Goal: Task Accomplishment & Management: Manage account settings

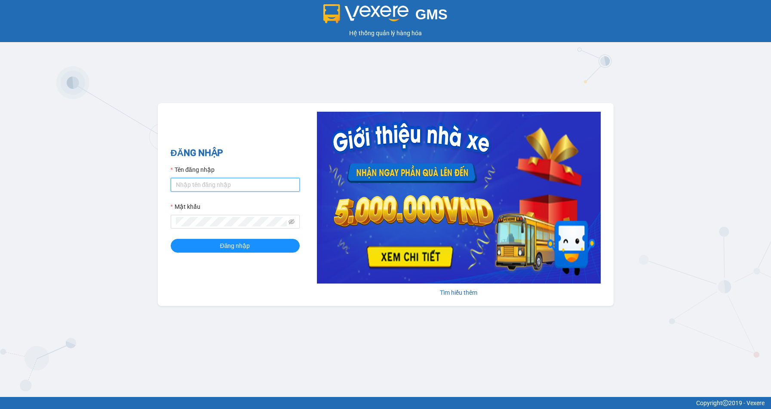
click at [232, 183] on input "Tên đăng nhập" at bounding box center [235, 185] width 129 height 14
type input "nga.beha"
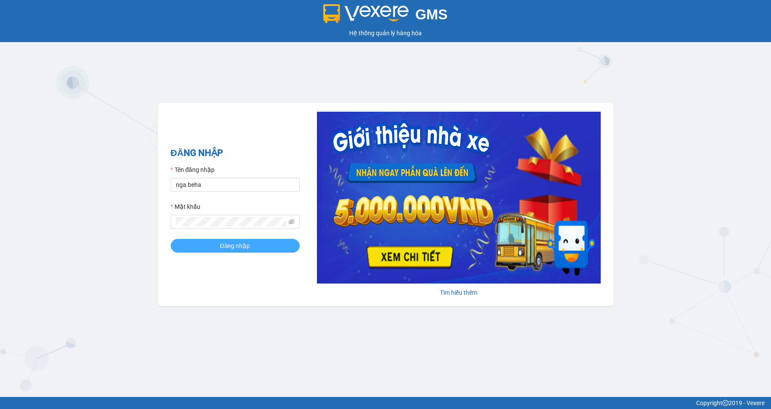
click at [228, 248] on span "Đăng nhập" at bounding box center [235, 245] width 30 height 9
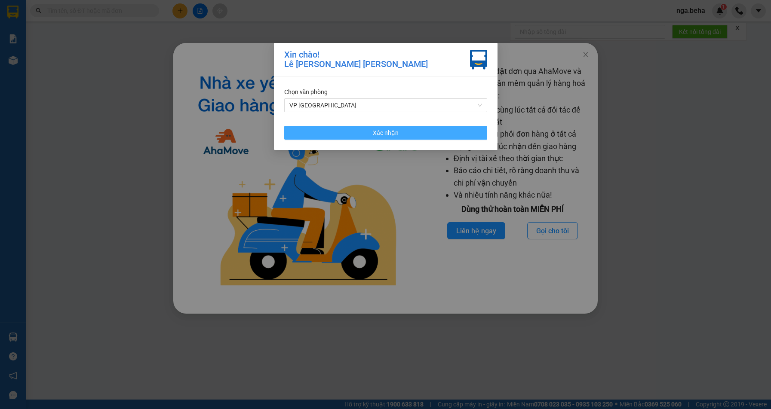
click at [357, 129] on button "Xác nhận" at bounding box center [385, 133] width 203 height 14
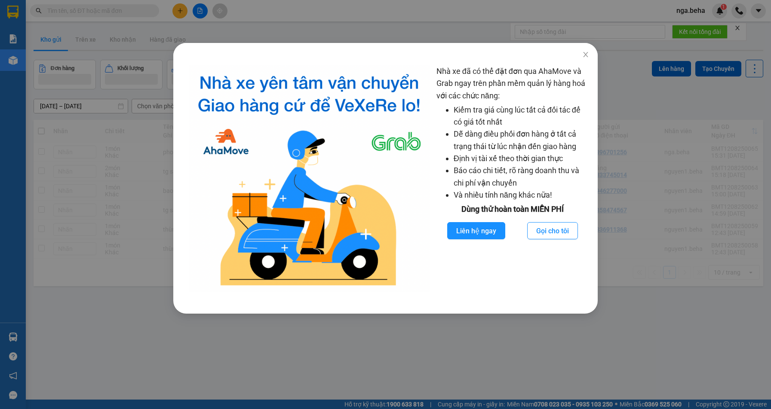
click at [691, 280] on div "Nhà xe đã có thể đặt đơn qua AhaMove và Grab ngay trên phần mềm quản lý hàng ho…" at bounding box center [385, 204] width 771 height 409
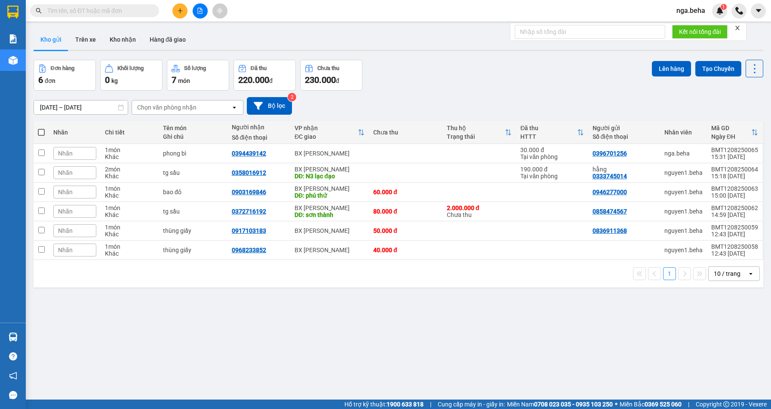
click at [130, 11] on input "text" at bounding box center [97, 10] width 101 height 9
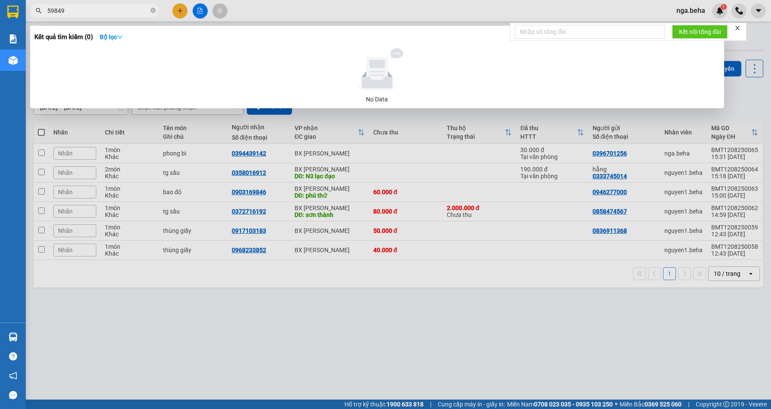
click at [110, 12] on input "59849" at bounding box center [97, 10] width 101 height 9
click at [111, 12] on input "59849" at bounding box center [97, 10] width 101 height 9
click at [109, 1] on div at bounding box center [385, 204] width 771 height 409
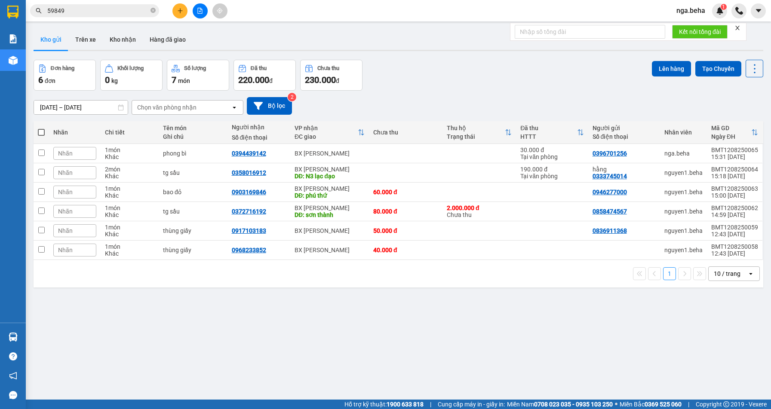
click at [109, 1] on div "Kết quả tìm kiếm ( 0 ) Bộ lọc No Data 59849 nga.beha 1" at bounding box center [385, 10] width 771 height 21
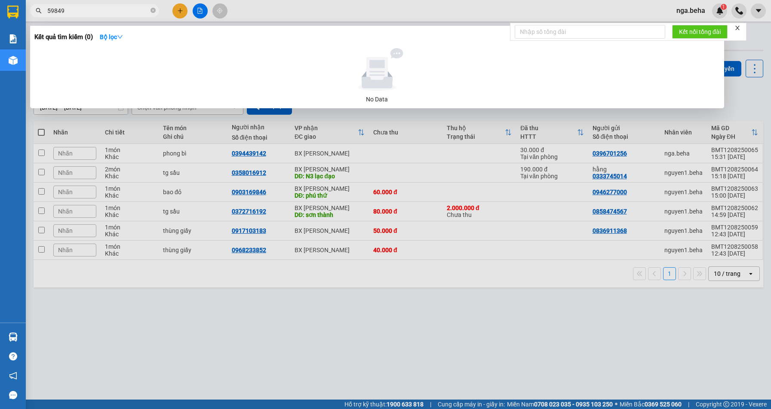
click at [105, 11] on input "59849" at bounding box center [97, 10] width 101 height 9
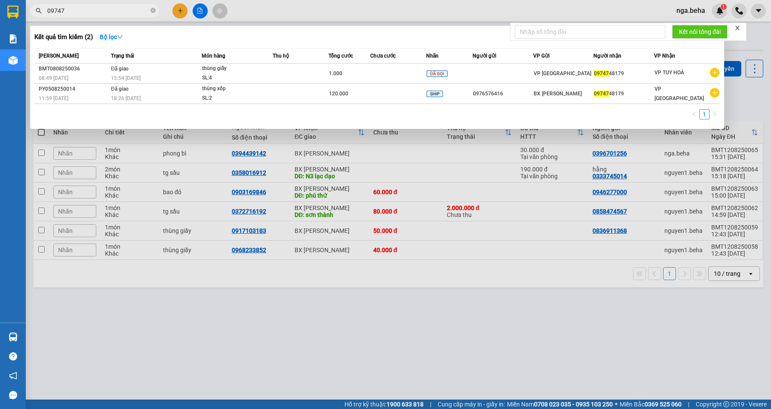
click at [113, 14] on input "09747" at bounding box center [97, 10] width 101 height 9
click at [115, 12] on input "09747" at bounding box center [97, 10] width 101 height 9
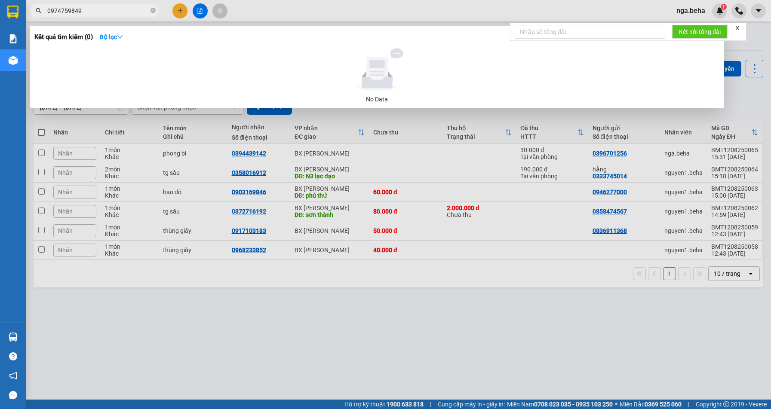
click at [86, 11] on input "0974759849" at bounding box center [97, 10] width 101 height 9
type input "0974759849"
click at [221, 357] on div at bounding box center [385, 204] width 771 height 409
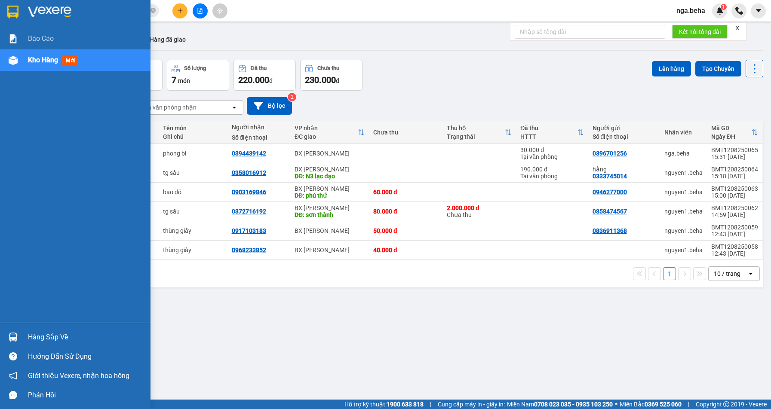
click at [46, 61] on span "Kho hàng" at bounding box center [43, 60] width 30 height 8
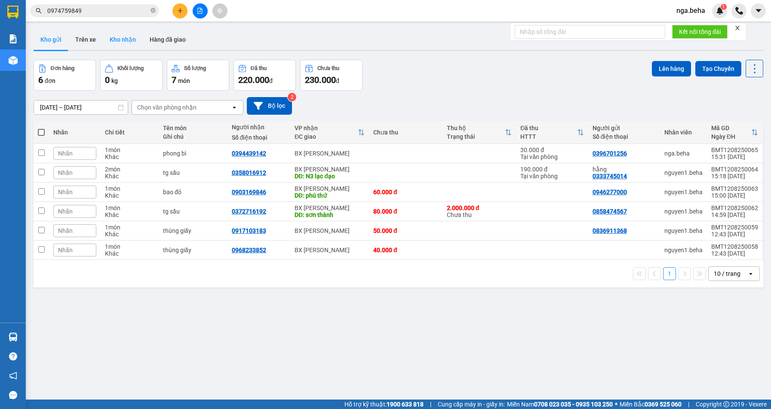
click at [115, 40] on button "Kho nhận" at bounding box center [123, 39] width 40 height 21
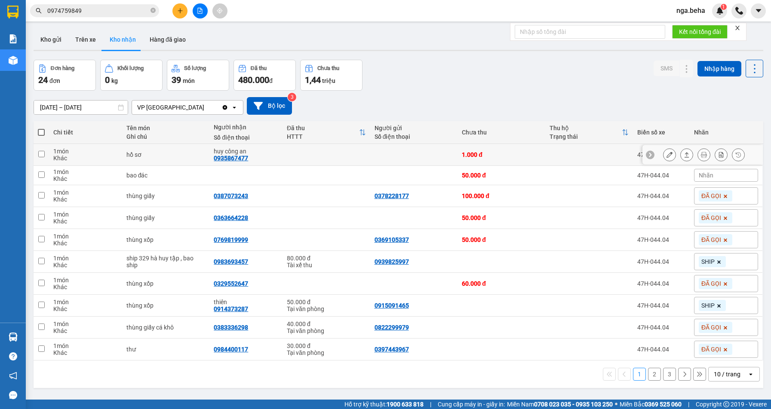
click at [666, 154] on icon at bounding box center [669, 155] width 6 height 6
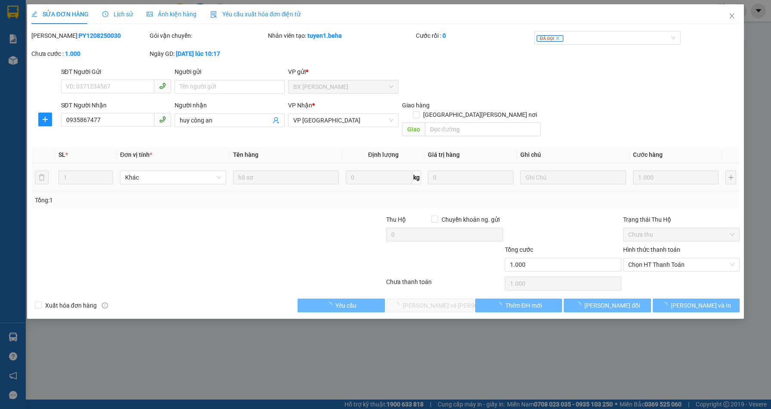
type input "0935867477"
type input "huy công an"
type input "1.000"
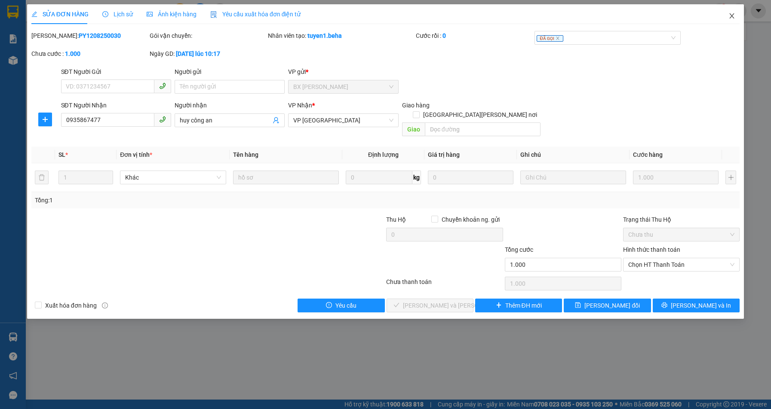
click at [733, 15] on icon "close" at bounding box center [732, 15] width 5 height 5
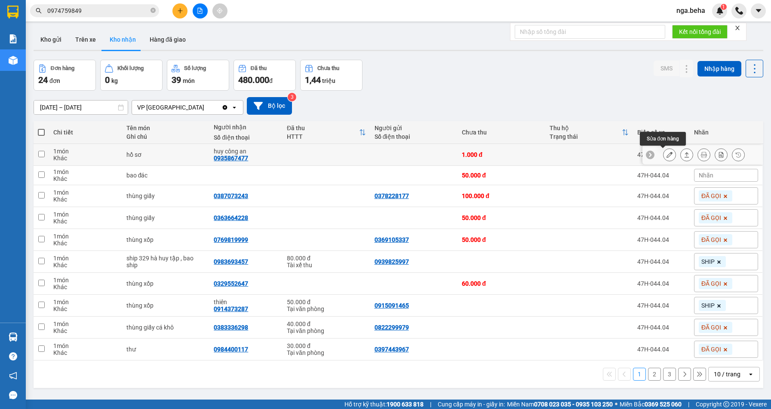
click at [666, 152] on icon at bounding box center [669, 155] width 6 height 6
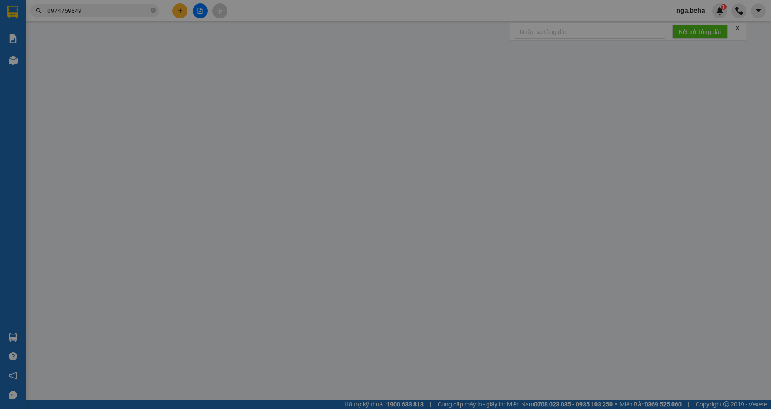
type input "0935867477"
type input "huy công an"
type input "1.000"
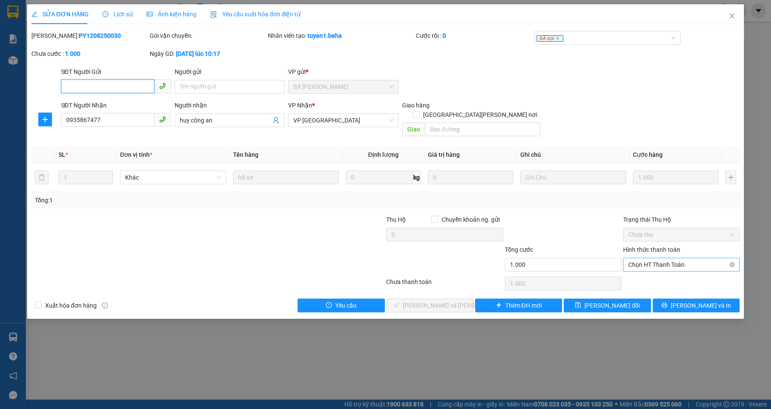
click at [647, 258] on span "Chọn HT Thanh Toán" at bounding box center [681, 264] width 106 height 13
click at [639, 297] on div "Chuyển khoản" at bounding box center [681, 299] width 106 height 9
type input "0"
click at [646, 258] on span "Chuyển khoản" at bounding box center [681, 264] width 106 height 13
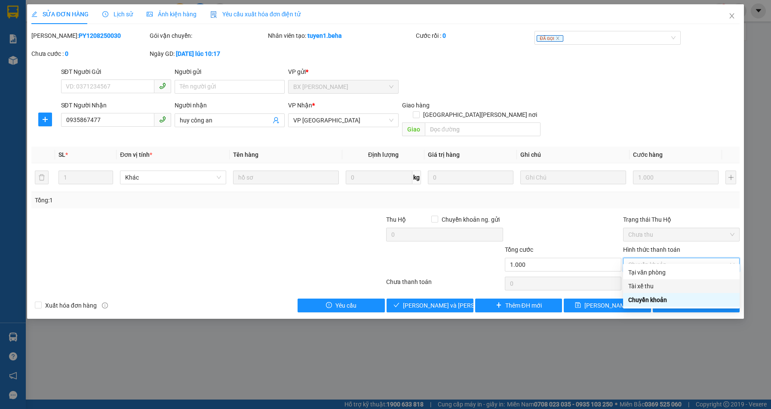
click at [651, 284] on div "Tài xế thu" at bounding box center [681, 286] width 106 height 9
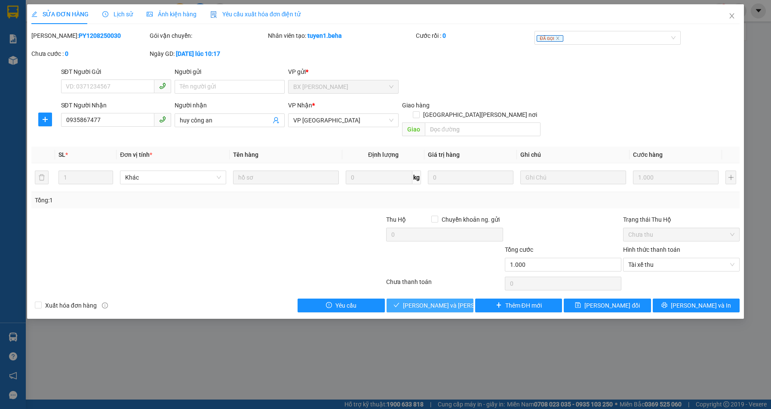
click at [460, 299] on button "[PERSON_NAME] và Giao hàng" at bounding box center [430, 306] width 87 height 14
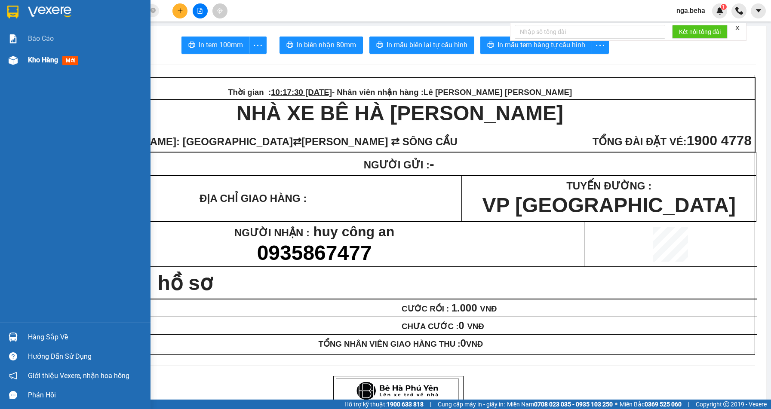
click at [60, 58] on div "Kho hàng mới" at bounding box center [55, 60] width 54 height 11
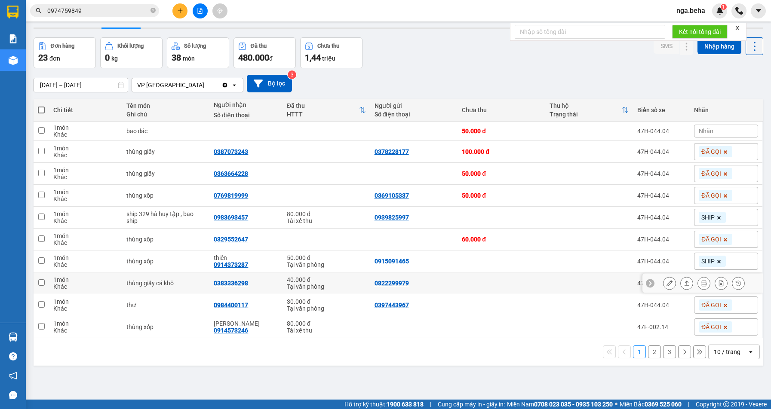
scroll to position [40, 0]
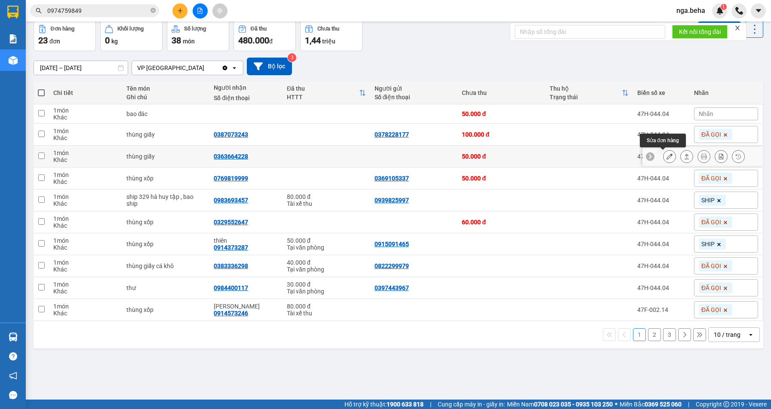
click at [663, 155] on button at bounding box center [669, 156] width 12 height 15
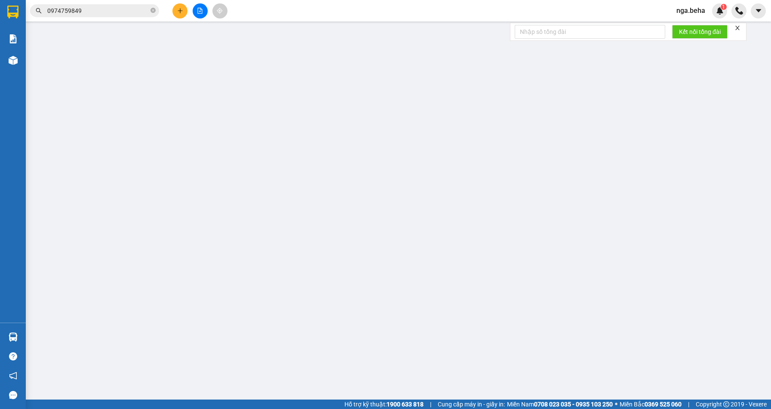
type input "0363664228"
type input "50.000"
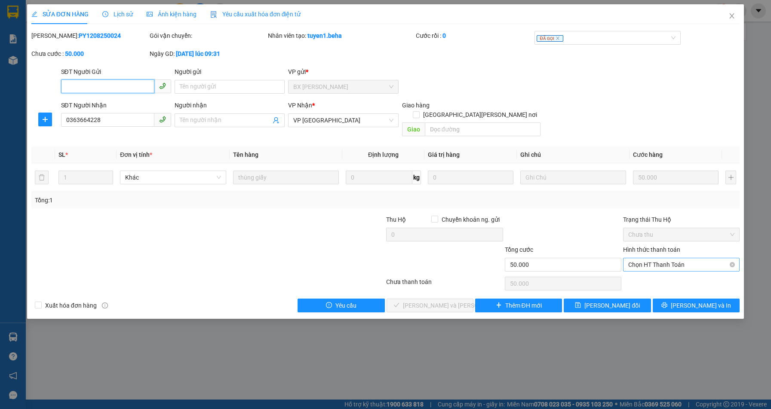
click at [678, 258] on span "Chọn HT Thanh Toán" at bounding box center [681, 264] width 106 height 13
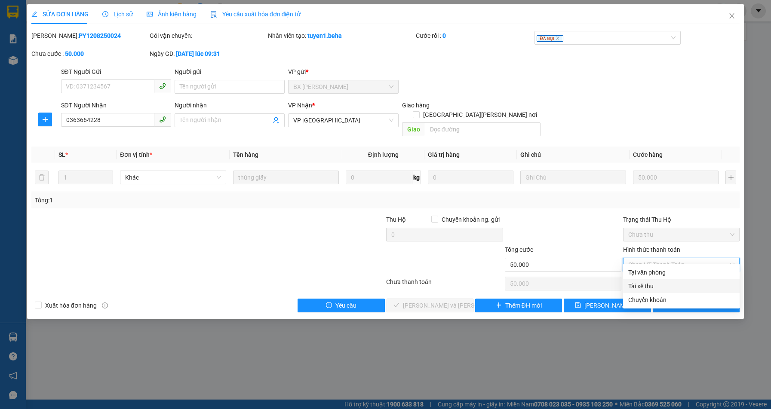
click at [665, 287] on div "Tài xế thu" at bounding box center [681, 286] width 106 height 9
type input "0"
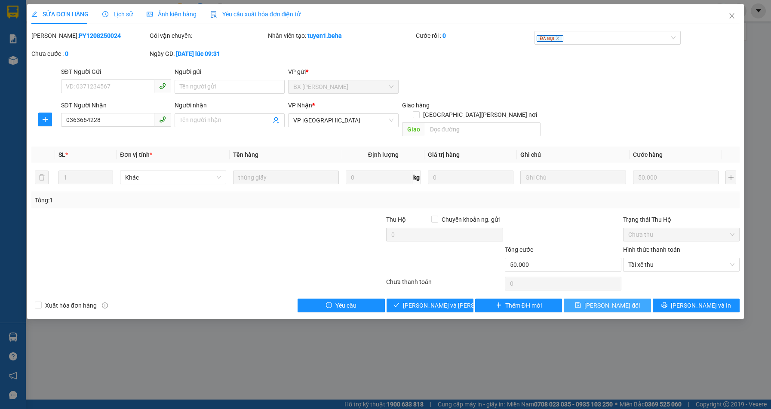
click at [612, 301] on span "[PERSON_NAME] thay đổi" at bounding box center [611, 305] width 55 height 9
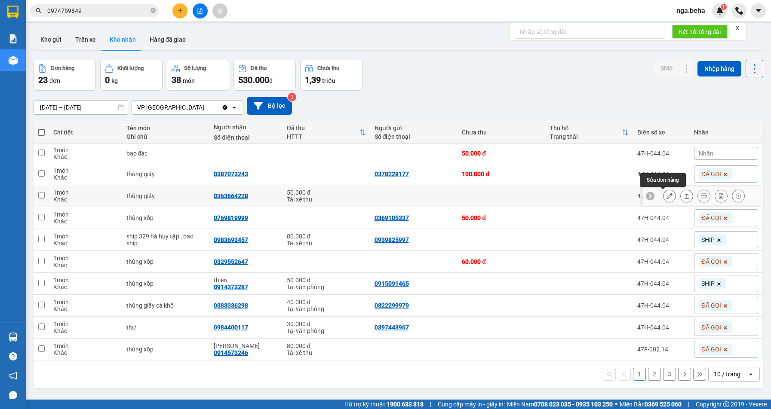
click at [666, 193] on icon at bounding box center [669, 196] width 6 height 6
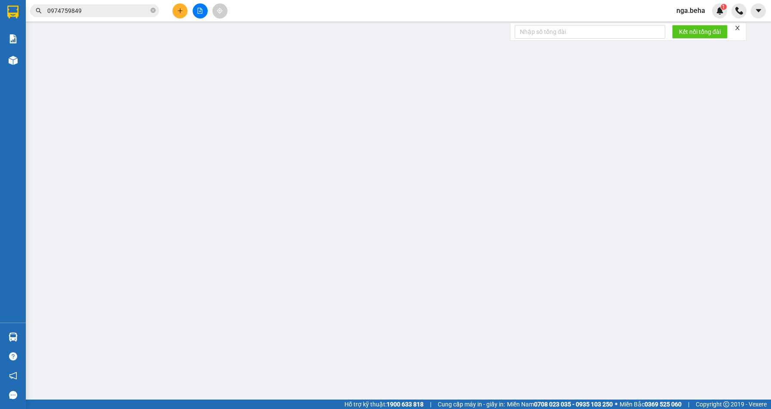
type input "0363664228"
type input "50.000"
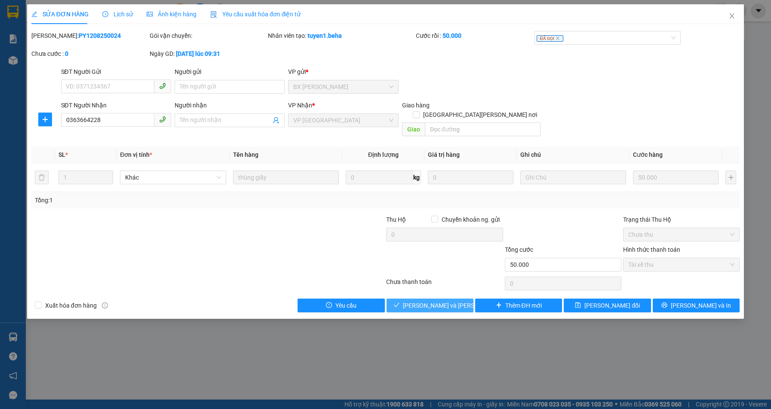
click at [437, 301] on span "[PERSON_NAME] và Giao hàng" at bounding box center [461, 305] width 116 height 9
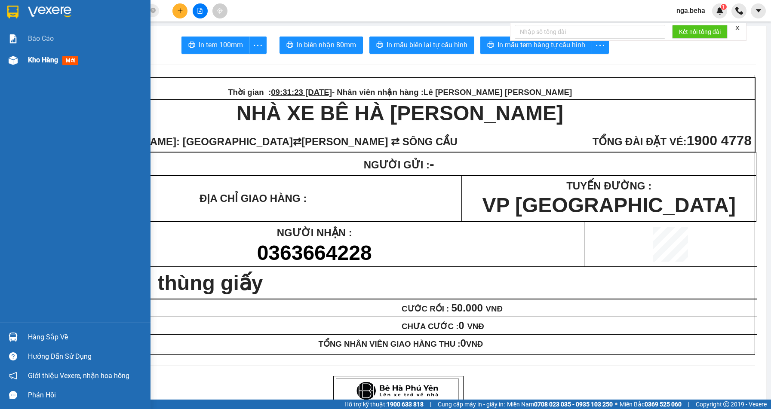
click at [57, 59] on span "Kho hàng" at bounding box center [43, 60] width 30 height 8
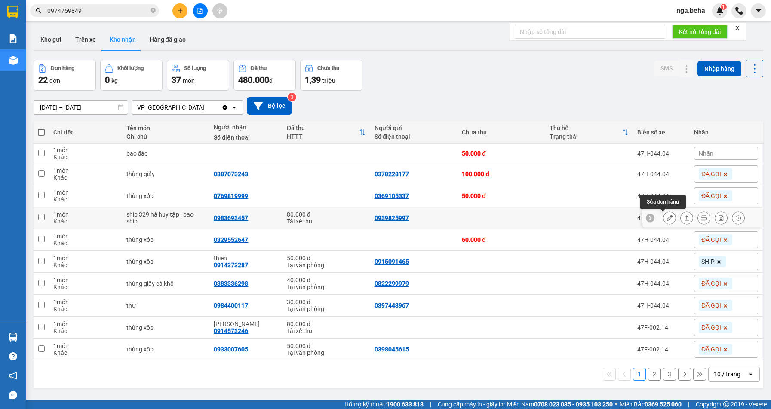
click at [666, 216] on icon at bounding box center [669, 218] width 6 height 6
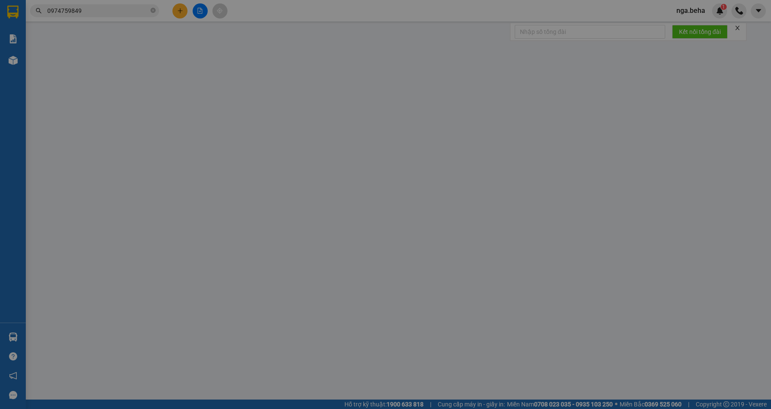
type input "0939825997"
type input "0983693457"
type input "80.000"
type input "0"
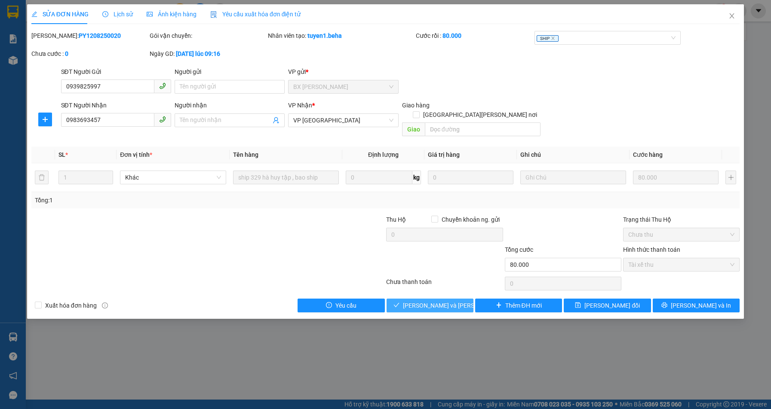
click at [440, 301] on span "[PERSON_NAME] và Giao hàng" at bounding box center [461, 305] width 116 height 9
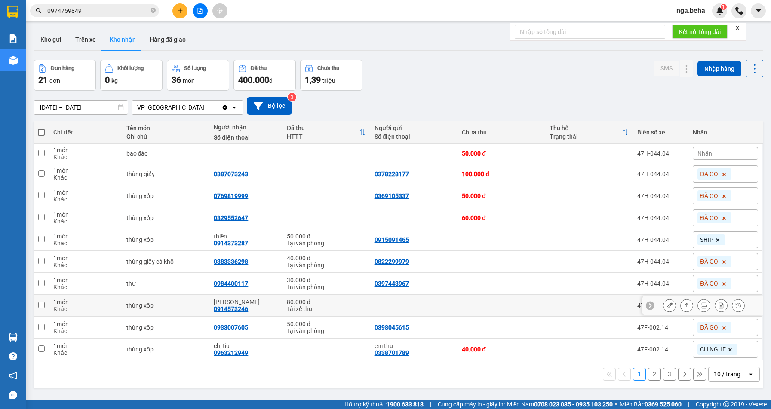
click at [223, 310] on div "0914573246" at bounding box center [231, 309] width 34 height 7
click at [455, 383] on div "1 2 3 10 / trang open" at bounding box center [399, 375] width 730 height 28
click at [666, 304] on icon at bounding box center [669, 306] width 6 height 6
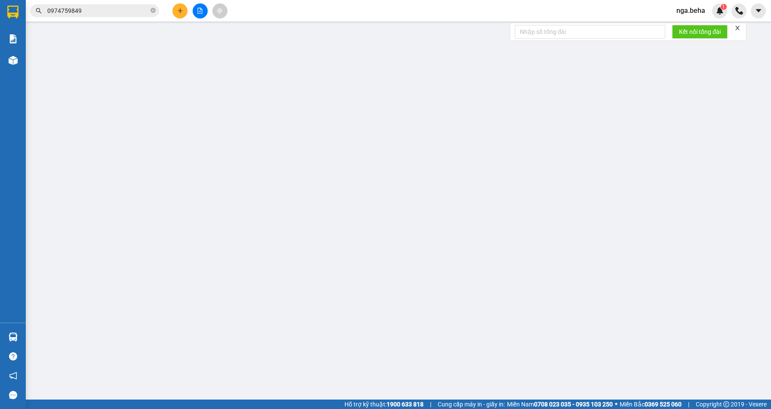
type input "0914573246"
type input "bảo ngọc"
type input "80.000"
type input "0"
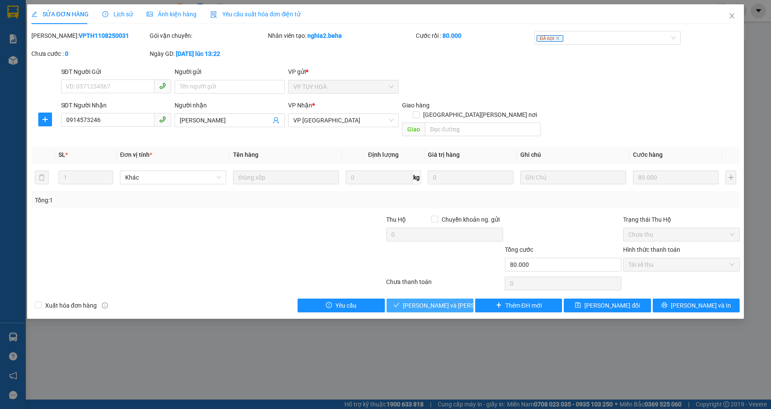
click at [430, 301] on span "[PERSON_NAME] và Giao hàng" at bounding box center [461, 305] width 116 height 9
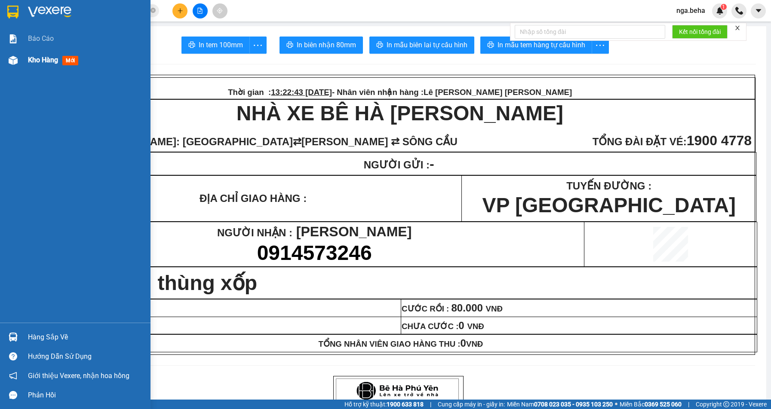
click at [48, 59] on span "Kho hàng" at bounding box center [43, 60] width 30 height 8
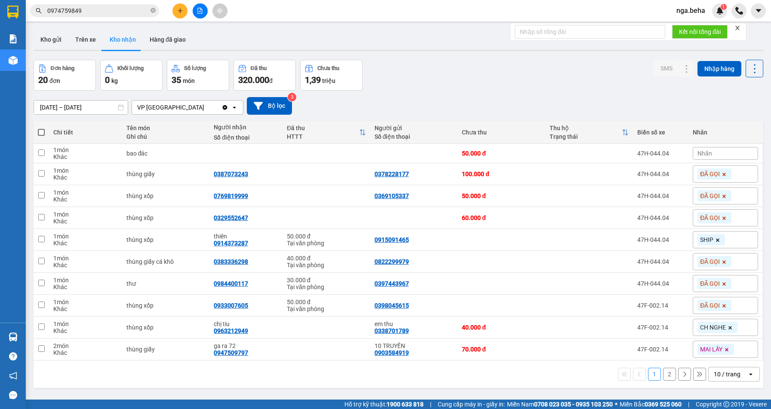
click at [107, 8] on input "0974759849" at bounding box center [97, 10] width 101 height 9
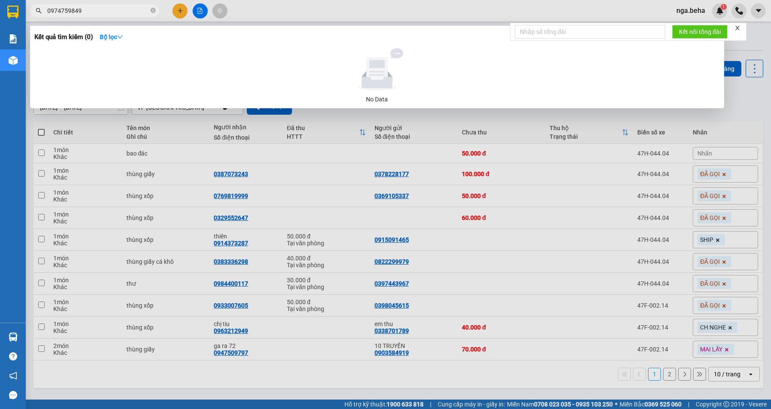
click at [107, 8] on input "0974759849" at bounding box center [97, 10] width 101 height 9
type input "0"
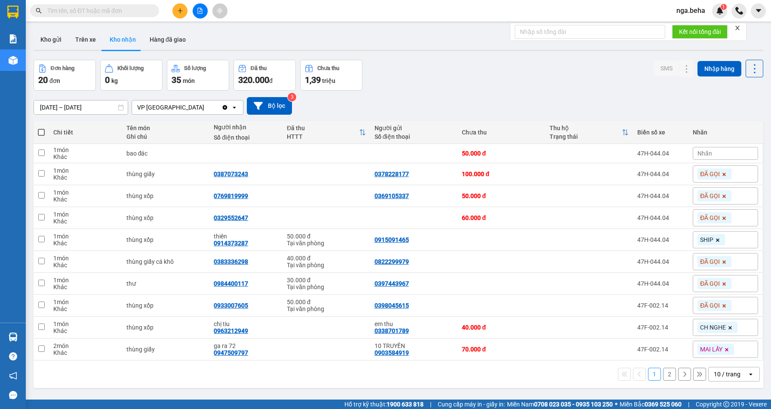
type input "3"
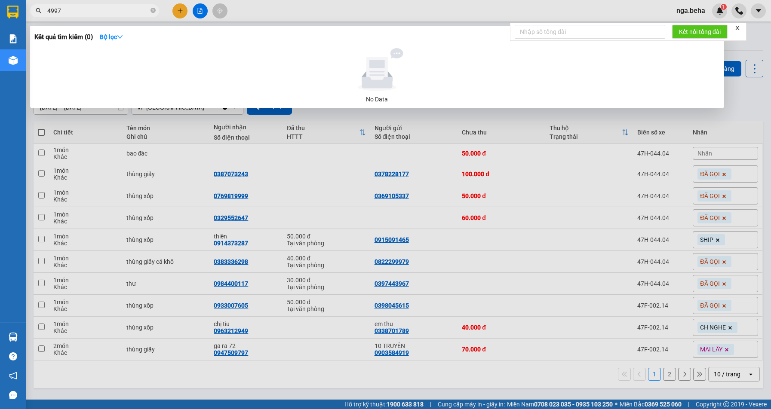
click at [95, 8] on input "4997" at bounding box center [97, 10] width 101 height 9
click at [33, 126] on div at bounding box center [385, 204] width 771 height 409
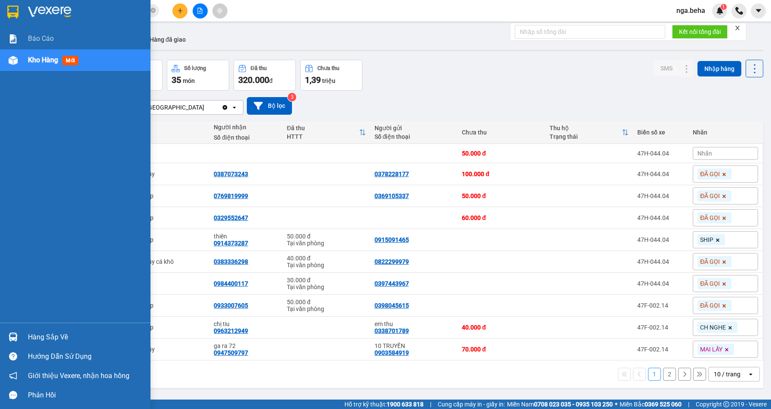
click at [33, 58] on span "Kho hàng" at bounding box center [43, 60] width 30 height 8
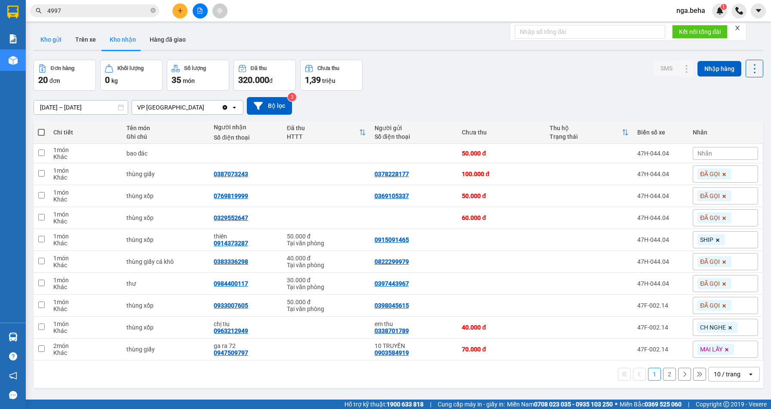
click at [54, 39] on button "Kho gửi" at bounding box center [51, 39] width 35 height 21
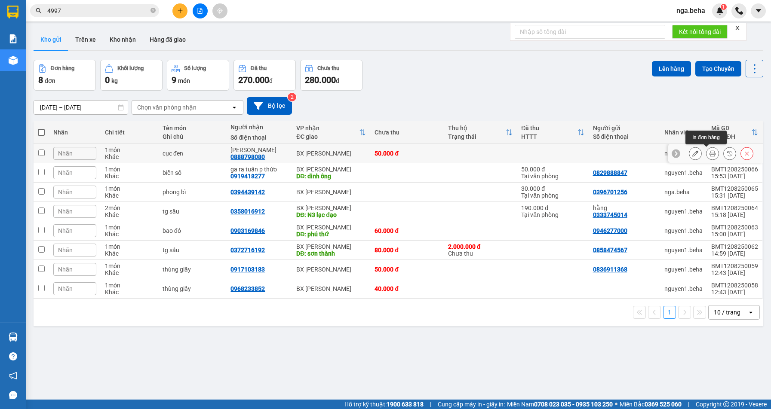
click at [709, 153] on icon at bounding box center [712, 153] width 6 height 6
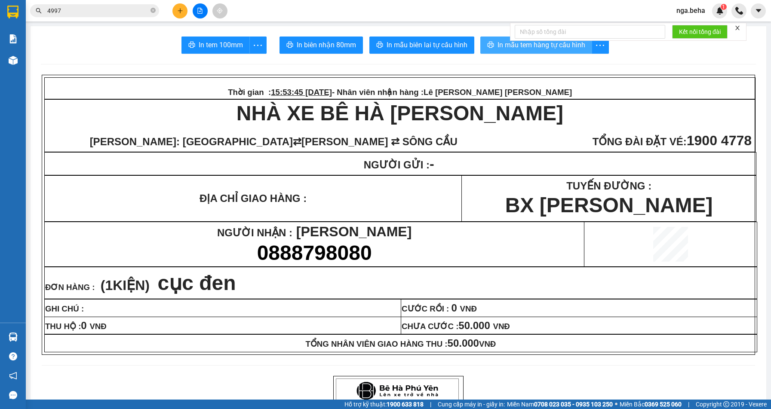
click at [544, 46] on span "In mẫu tem hàng tự cấu hình" at bounding box center [541, 45] width 88 height 11
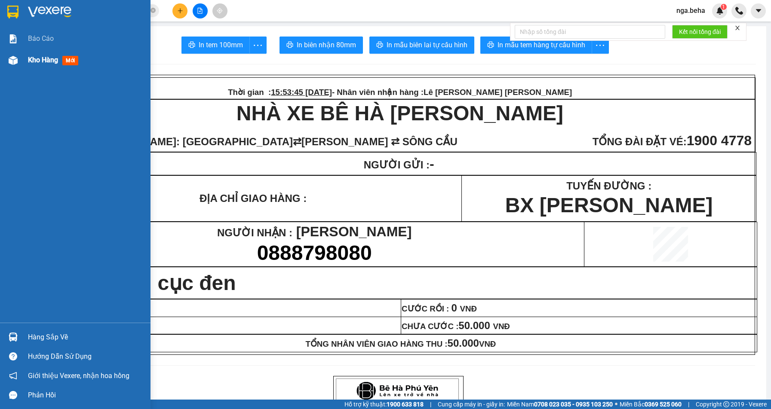
click at [43, 60] on span "Kho hàng" at bounding box center [43, 60] width 30 height 8
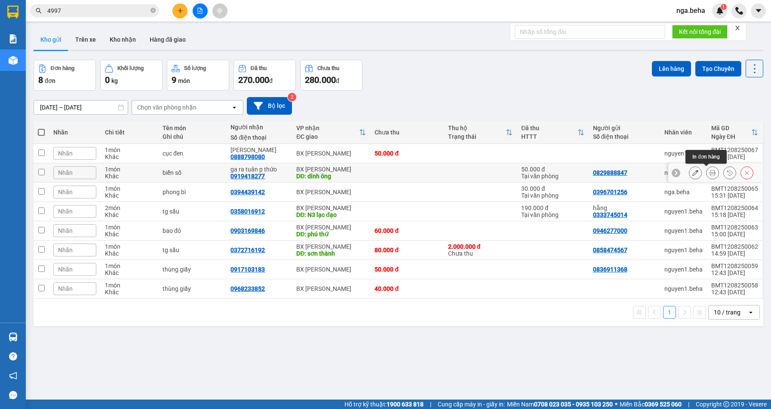
click at [709, 172] on icon at bounding box center [712, 173] width 6 height 6
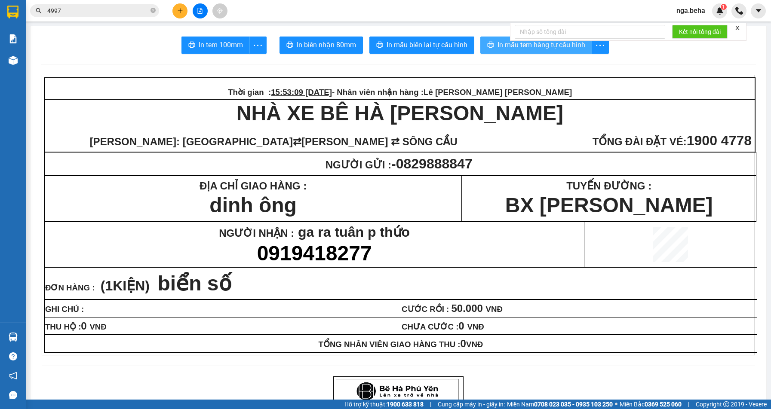
click at [513, 46] on span "In mẫu tem hàng tự cấu hình" at bounding box center [541, 45] width 88 height 11
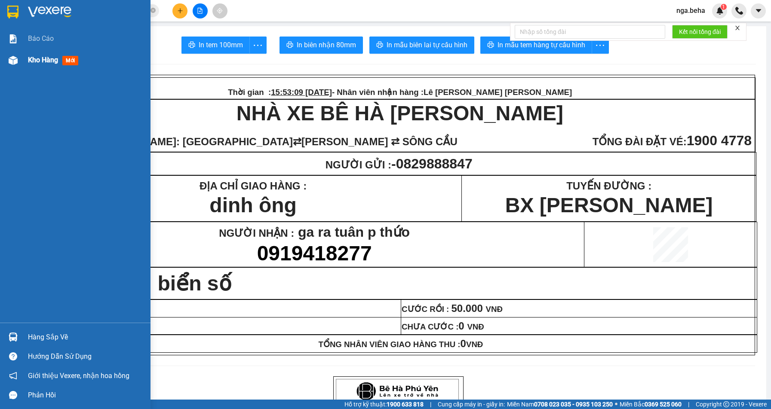
click at [44, 60] on span "Kho hàng" at bounding box center [43, 60] width 30 height 8
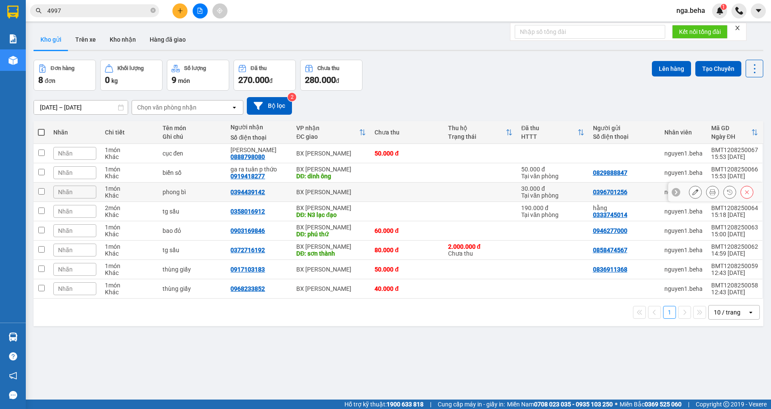
click at [709, 191] on icon at bounding box center [712, 192] width 6 height 6
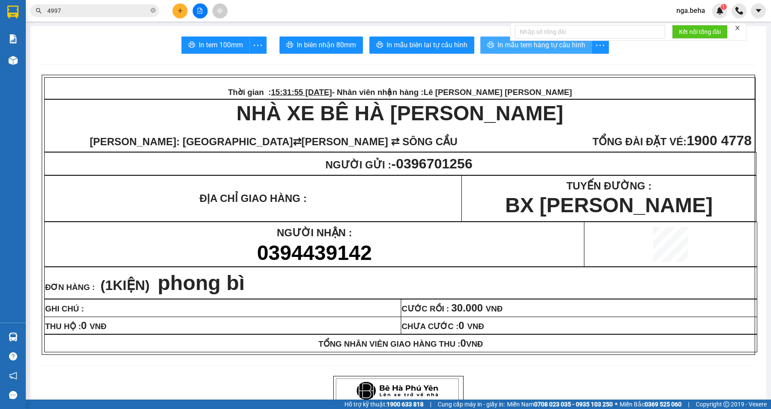
click at [510, 52] on button "In mẫu tem hàng tự cấu hình" at bounding box center [536, 45] width 112 height 17
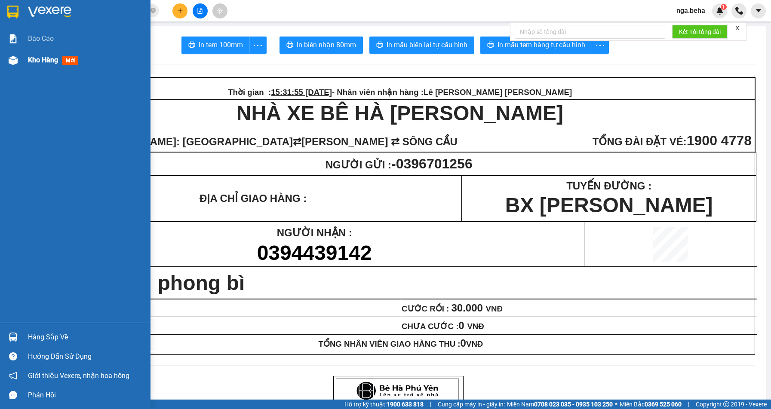
click at [43, 58] on span "Kho hàng" at bounding box center [43, 60] width 30 height 8
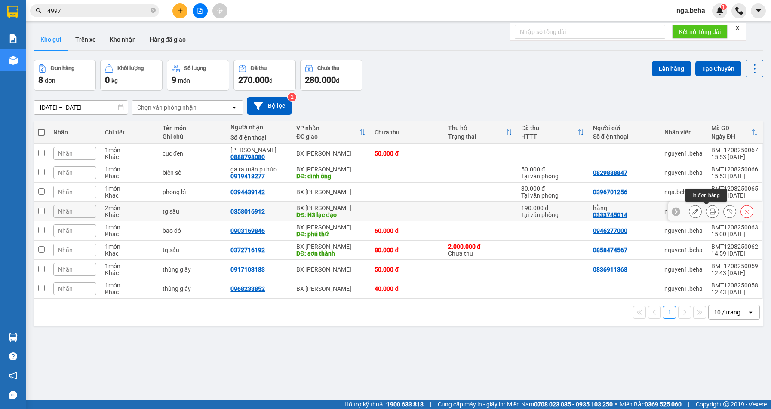
click at [709, 217] on button at bounding box center [712, 211] width 12 height 15
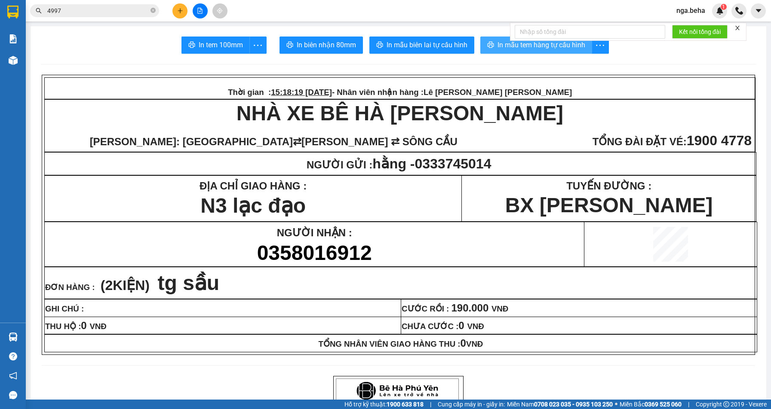
click at [528, 47] on span "In mẫu tem hàng tự cấu hình" at bounding box center [541, 45] width 88 height 11
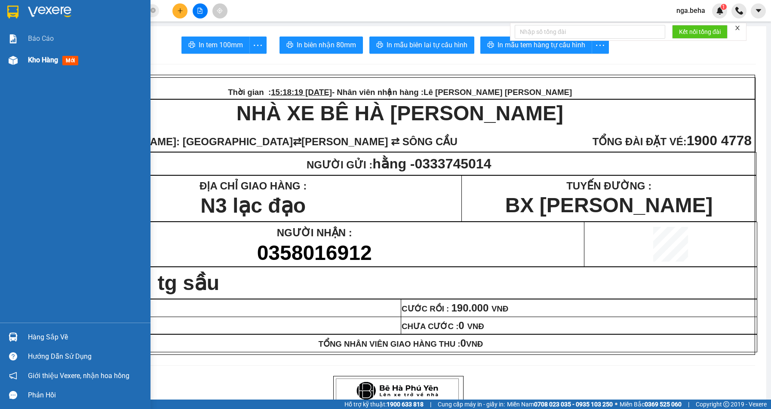
click at [54, 59] on span "Kho hàng" at bounding box center [43, 60] width 30 height 8
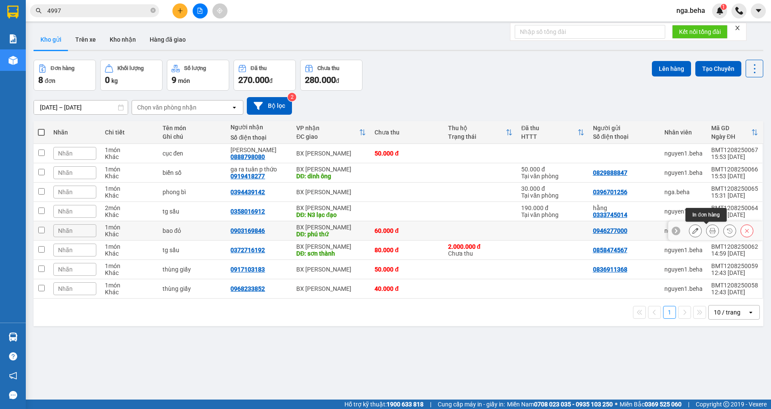
click at [709, 231] on icon at bounding box center [712, 231] width 6 height 6
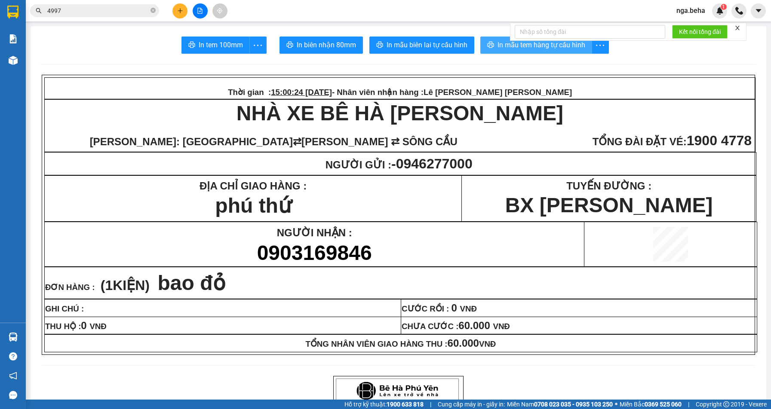
click at [506, 45] on span "In mẫu tem hàng tự cấu hình" at bounding box center [541, 45] width 88 height 11
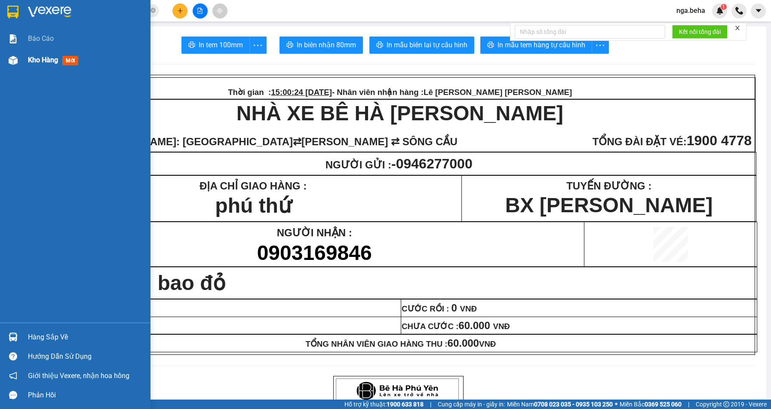
click at [45, 61] on span "Kho hàng" at bounding box center [43, 60] width 30 height 8
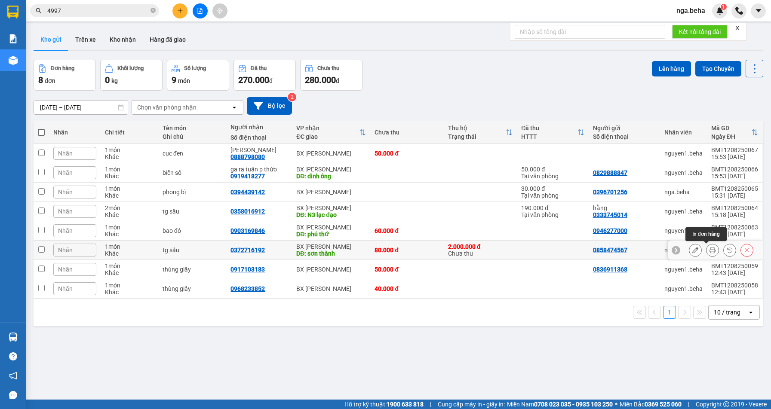
click at [709, 249] on button at bounding box center [712, 250] width 12 height 15
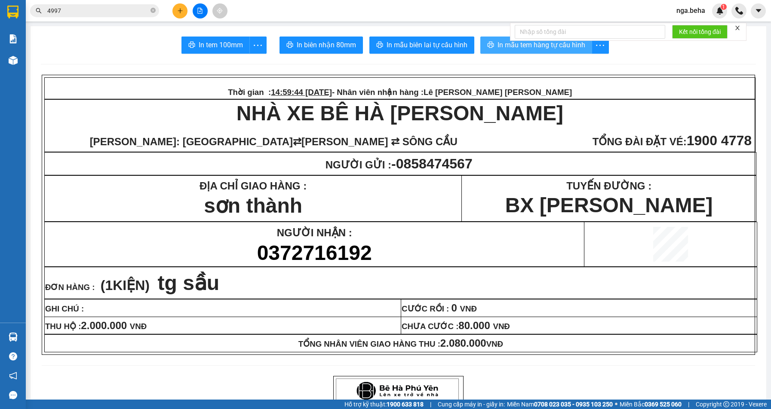
click at [502, 50] on span "In mẫu tem hàng tự cấu hình" at bounding box center [541, 45] width 88 height 11
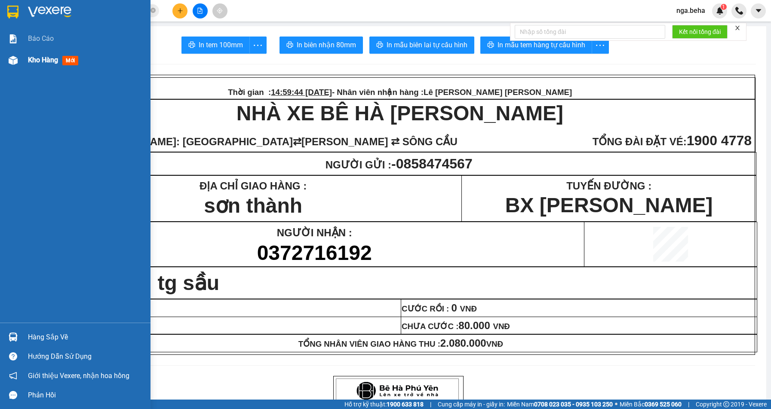
click at [54, 60] on span "Kho hàng" at bounding box center [43, 60] width 30 height 8
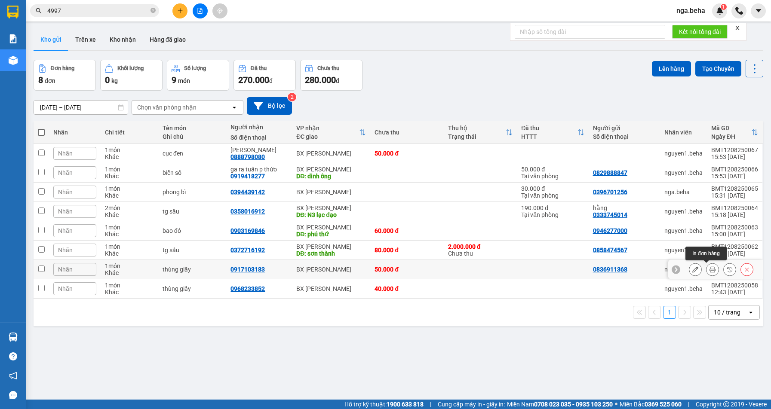
click at [709, 270] on icon at bounding box center [712, 270] width 6 height 6
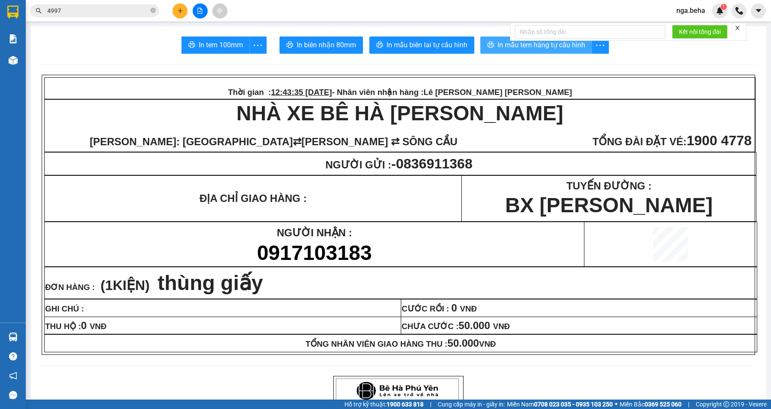
click at [510, 46] on span "In mẫu tem hàng tự cấu hình" at bounding box center [541, 45] width 88 height 11
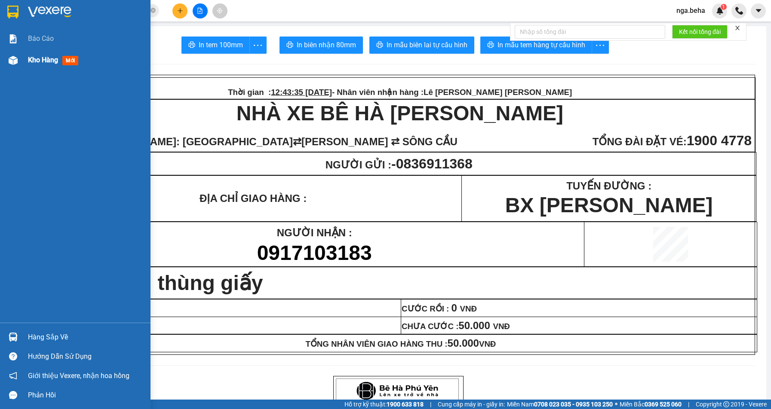
click at [50, 58] on span "Kho hàng" at bounding box center [43, 60] width 30 height 8
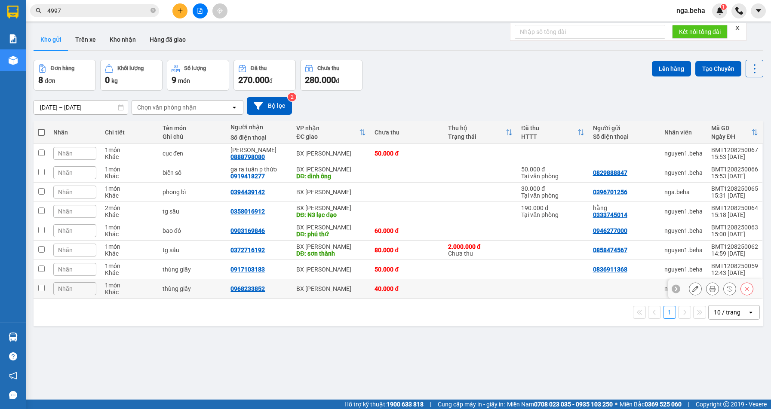
click at [706, 290] on button at bounding box center [712, 289] width 12 height 15
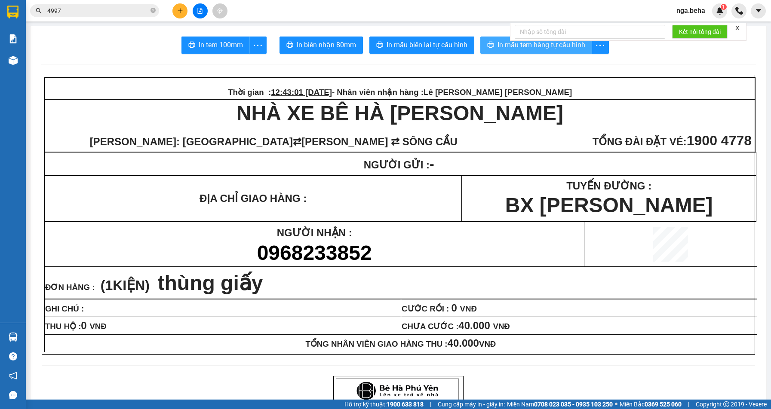
click at [508, 46] on span "In mẫu tem hàng tự cấu hình" at bounding box center [541, 45] width 88 height 11
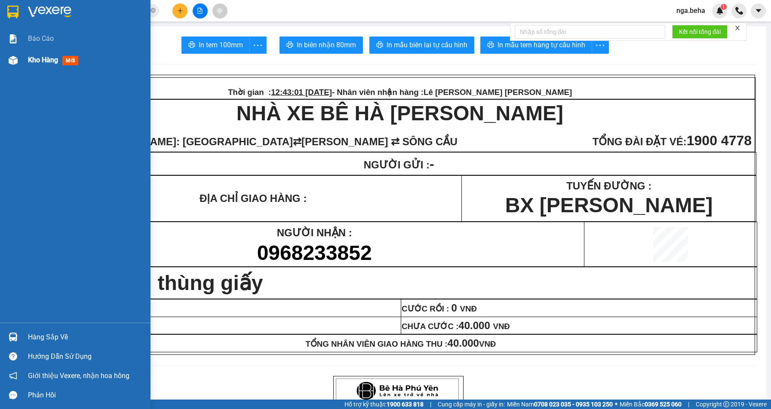
click at [46, 58] on span "Kho hàng" at bounding box center [43, 60] width 30 height 8
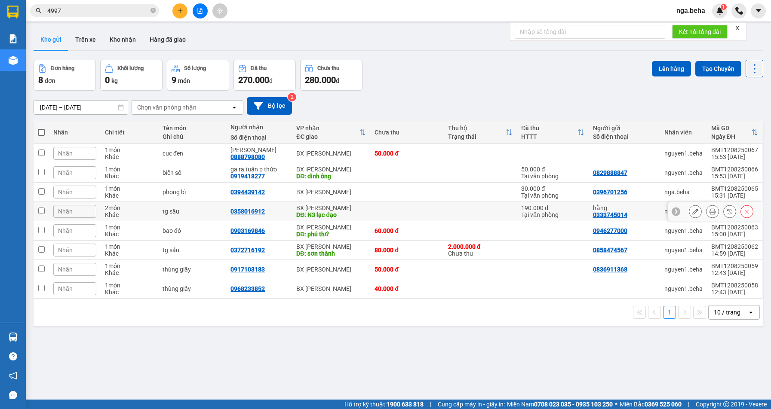
click at [709, 211] on icon at bounding box center [712, 212] width 6 height 6
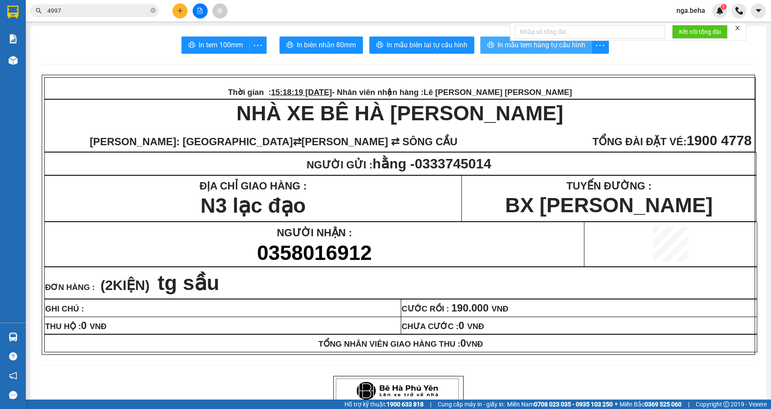
click at [510, 47] on span "In mẫu tem hàng tự cấu hình" at bounding box center [541, 45] width 88 height 11
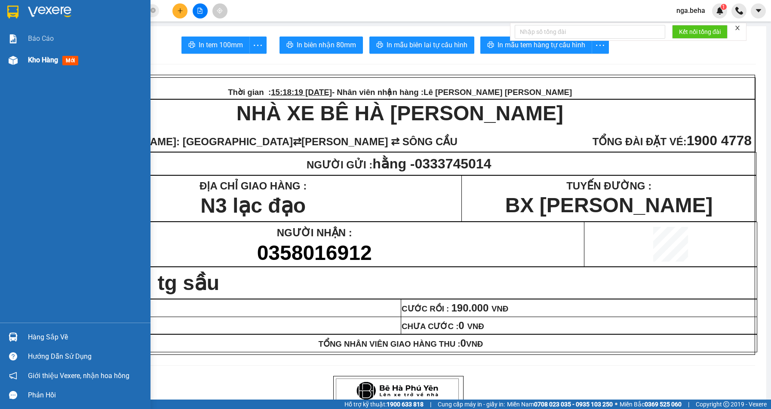
click at [15, 65] on div at bounding box center [13, 60] width 15 height 15
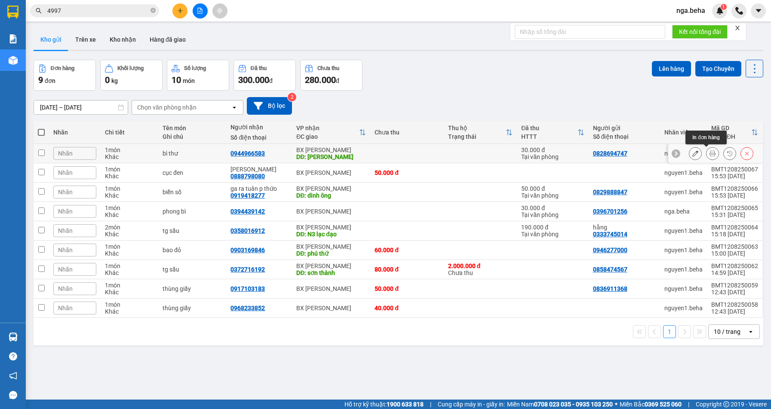
click at [709, 154] on icon at bounding box center [712, 153] width 6 height 6
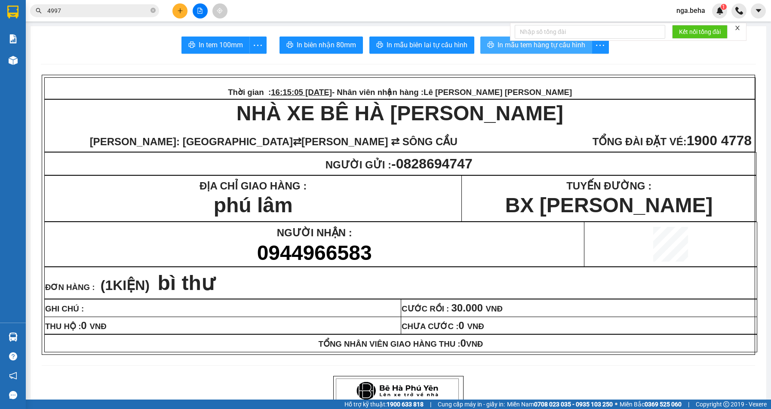
click at [503, 48] on span "In mẫu tem hàng tự cấu hình" at bounding box center [541, 45] width 88 height 11
drag, startPoint x: 129, startPoint y: 143, endPoint x: 230, endPoint y: 163, distance: 102.6
click at [178, 150] on span "TUYẾN: [GEOGRAPHIC_DATA]" at bounding box center [169, 138] width 248 height 23
click at [62, 122] on p "NHÀ XE BÊ HÀ [GEOGRAPHIC_DATA]" at bounding box center [399, 113] width 709 height 24
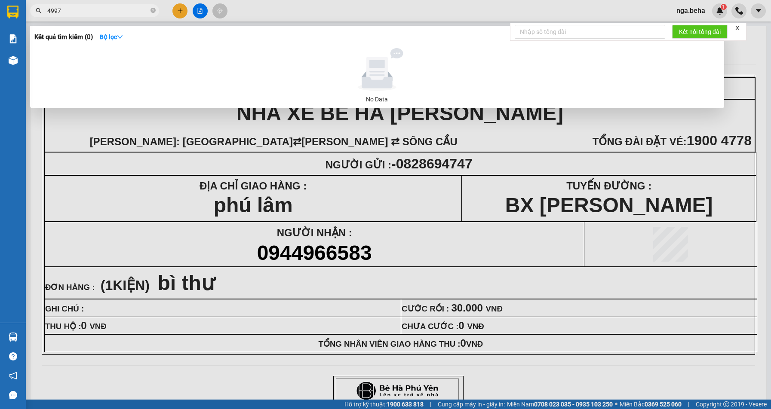
click at [111, 8] on input "4997" at bounding box center [97, 10] width 101 height 9
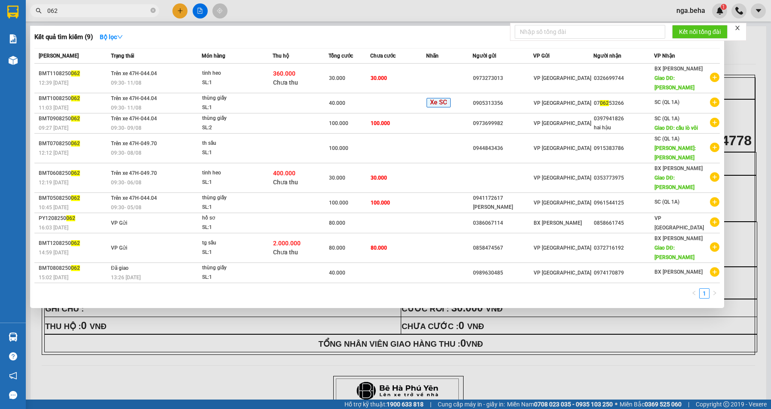
click at [101, 10] on input "062" at bounding box center [97, 10] width 101 height 9
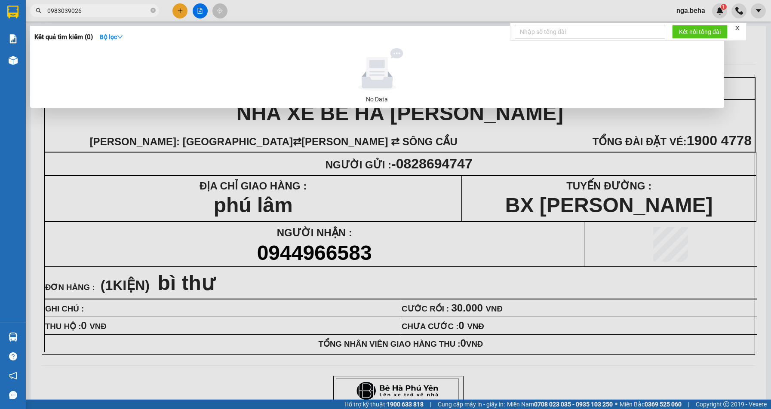
click at [599, 87] on div at bounding box center [377, 69] width 678 height 43
click at [97, 12] on input "0983039026" at bounding box center [97, 10] width 101 height 9
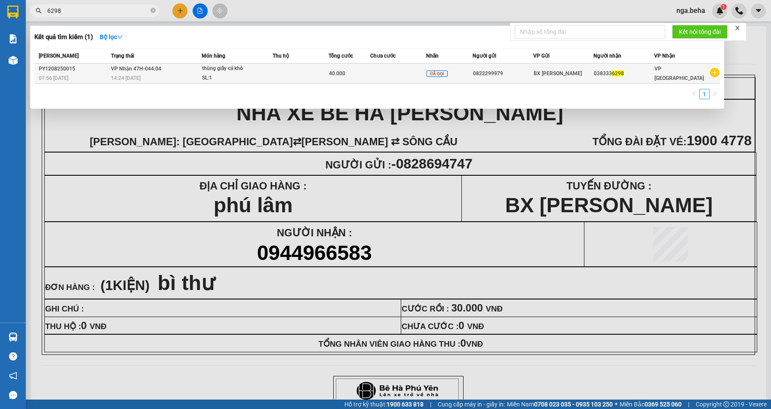
type input "6298"
click at [124, 71] on span "VP Nhận 47H-044.04" at bounding box center [136, 69] width 50 height 6
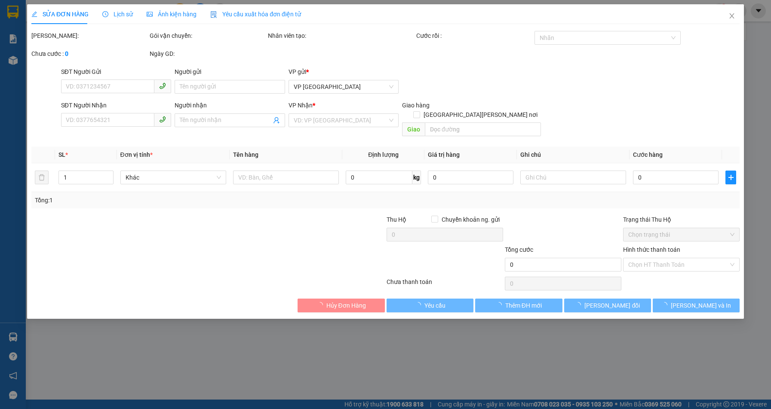
type input "0822299979"
type input "0383336298"
type input "40.000"
type input "0"
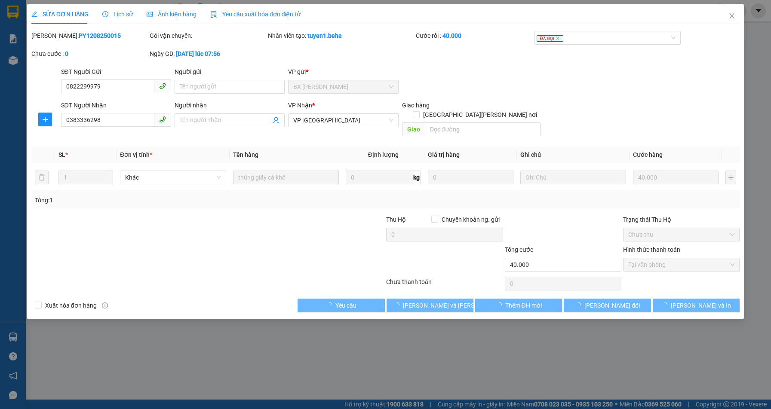
click at [173, 15] on span "Ảnh kiện hàng" at bounding box center [172, 14] width 50 height 7
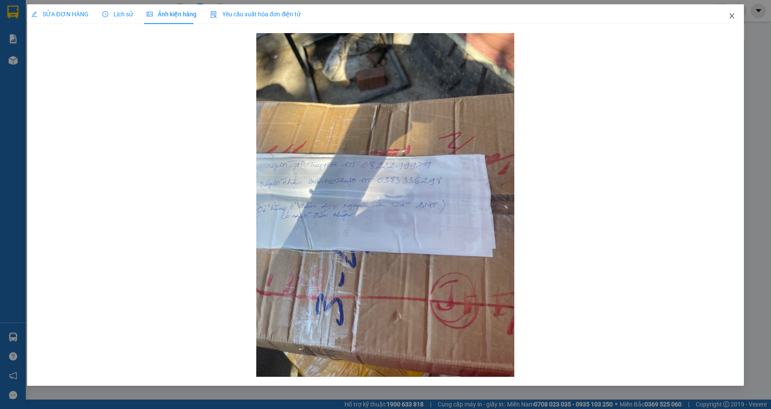
click at [729, 13] on icon "close" at bounding box center [731, 15] width 7 height 7
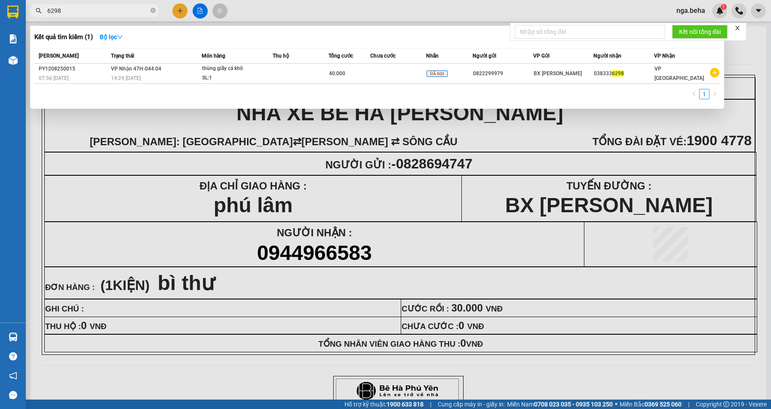
click at [81, 12] on input "6298" at bounding box center [97, 10] width 101 height 9
click at [125, 8] on input "6298" at bounding box center [97, 10] width 101 height 9
click at [123, 9] on input "6298" at bounding box center [97, 10] width 101 height 9
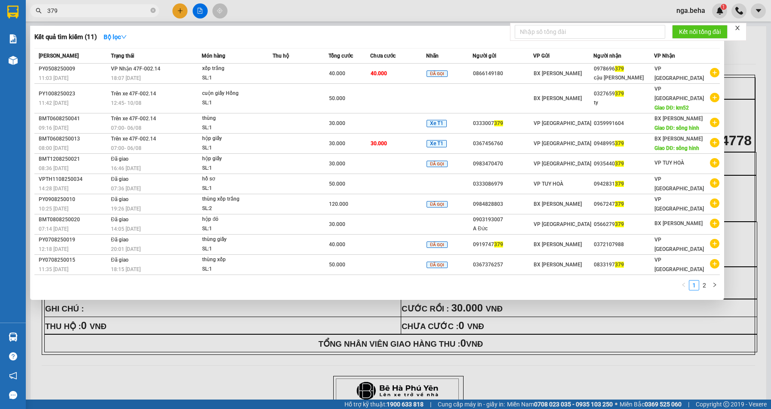
click at [102, 12] on input "379" at bounding box center [97, 10] width 101 height 9
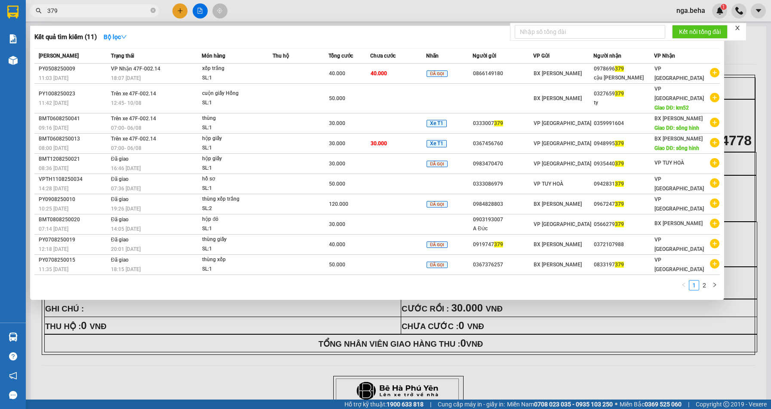
click at [102, 12] on input "379" at bounding box center [97, 10] width 101 height 9
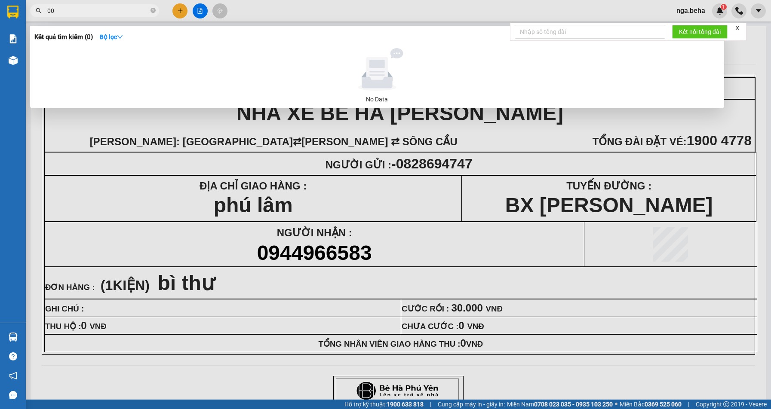
type input "0"
type input "1515151555515156161313219585418595"
click at [153, 12] on icon "close-circle" at bounding box center [152, 10] width 5 height 5
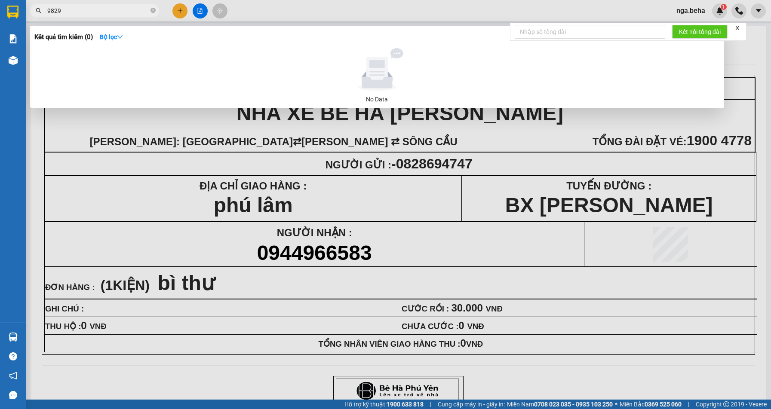
click at [114, 4] on div at bounding box center [385, 204] width 771 height 409
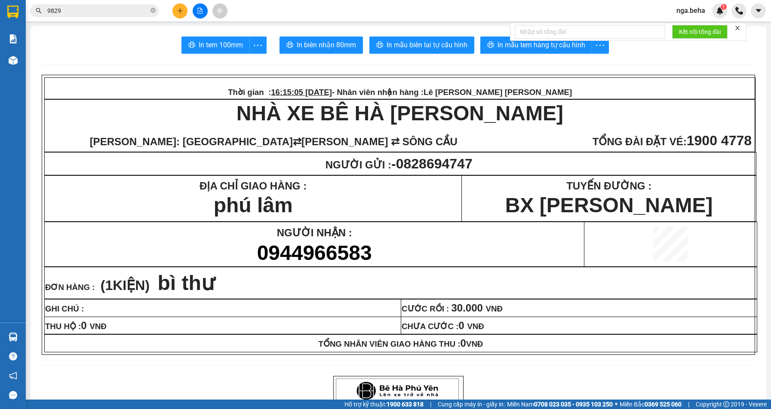
click at [131, 8] on input "9829" at bounding box center [97, 10] width 101 height 9
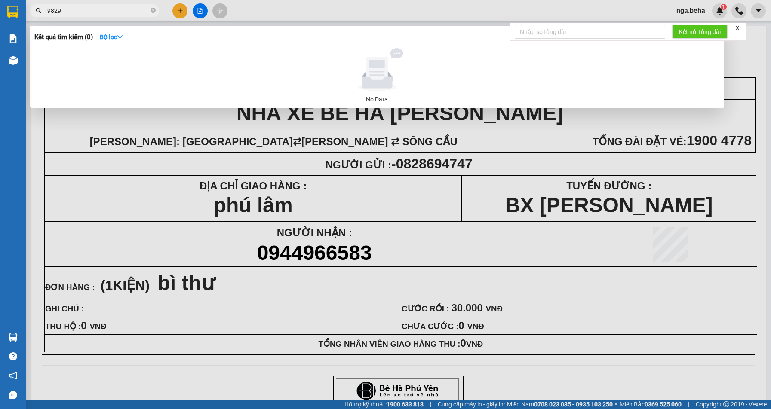
click at [131, 8] on input "9829" at bounding box center [97, 10] width 101 height 9
click at [89, 12] on input "9829" at bounding box center [97, 10] width 101 height 9
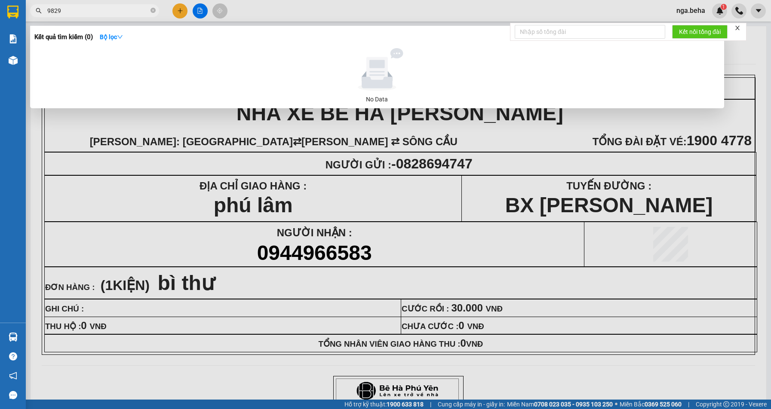
click at [89, 12] on input "9829" at bounding box center [97, 10] width 101 height 9
click at [102, 12] on input "9829" at bounding box center [97, 10] width 101 height 9
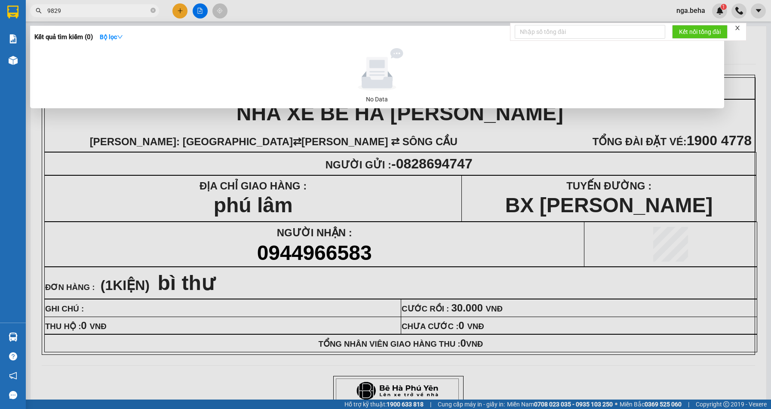
click at [102, 12] on input "9829" at bounding box center [97, 10] width 101 height 9
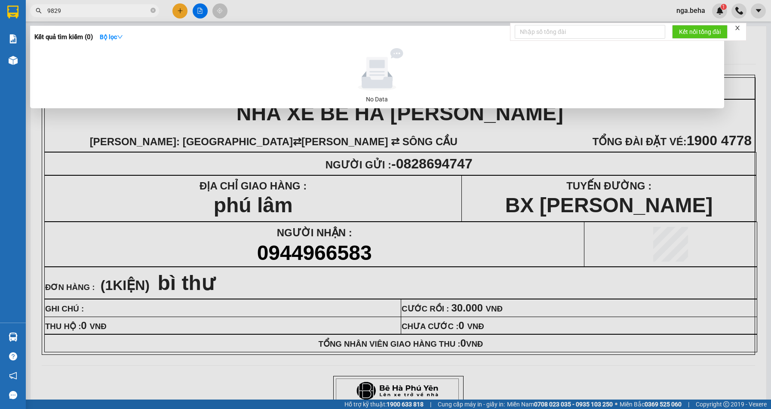
click at [114, 12] on input "9829" at bounding box center [97, 10] width 101 height 9
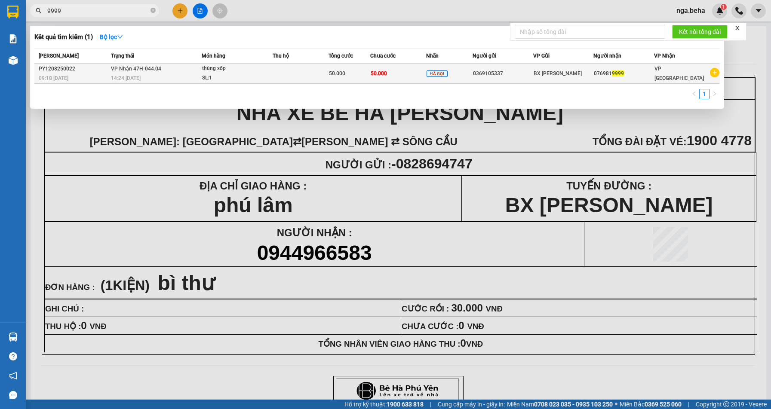
type input "9999"
click at [258, 74] on div "SL: 1" at bounding box center [234, 78] width 64 height 9
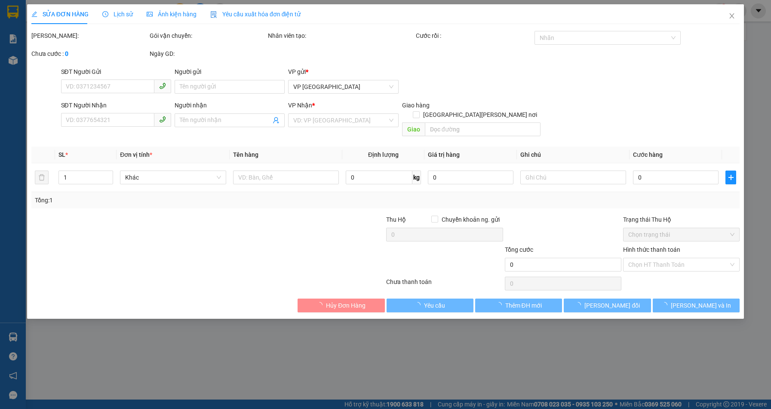
click at [177, 13] on span "Ảnh kiện hàng" at bounding box center [172, 14] width 50 height 7
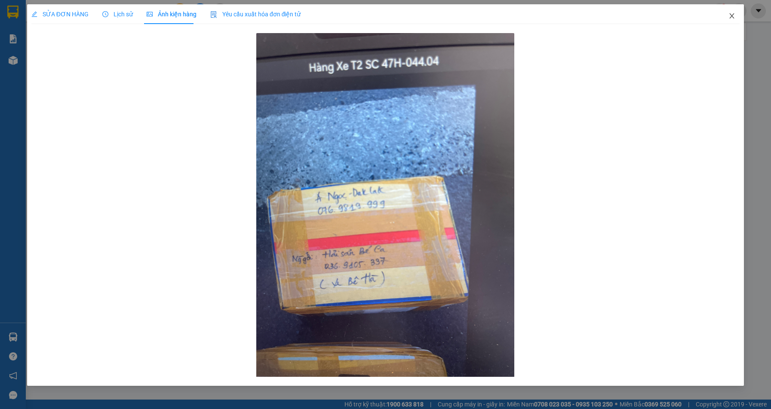
click at [730, 14] on icon "close" at bounding box center [731, 15] width 7 height 7
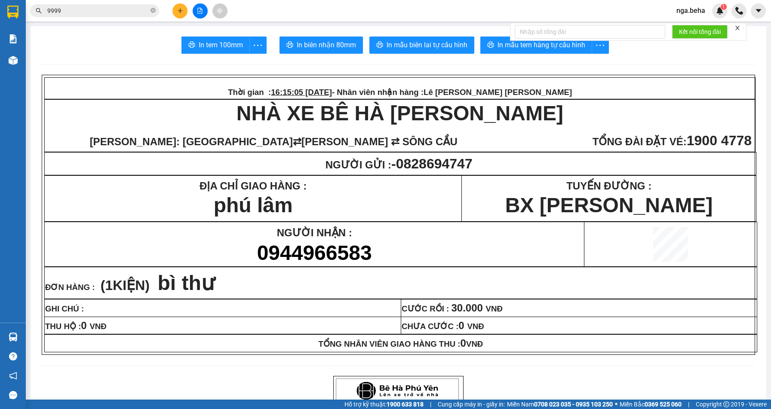
click at [124, 7] on input "9999" at bounding box center [97, 10] width 101 height 9
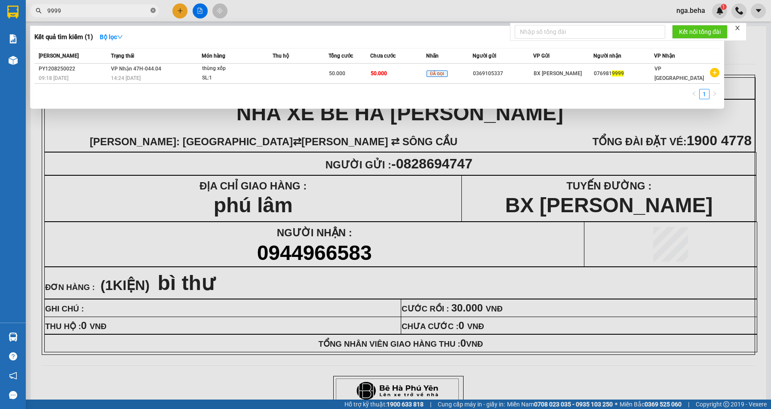
click at [152, 8] on span at bounding box center [152, 11] width 5 height 8
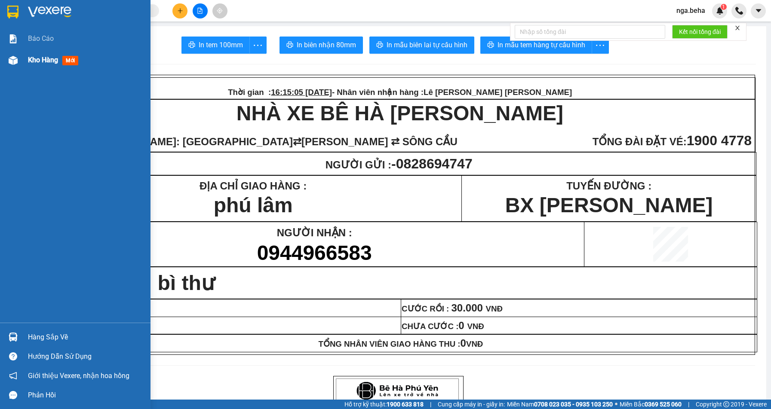
click at [16, 61] on img at bounding box center [13, 60] width 9 height 9
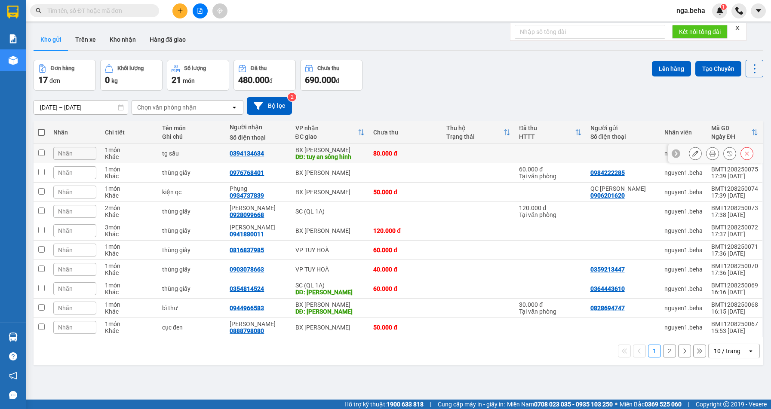
click at [709, 156] on icon at bounding box center [712, 153] width 6 height 6
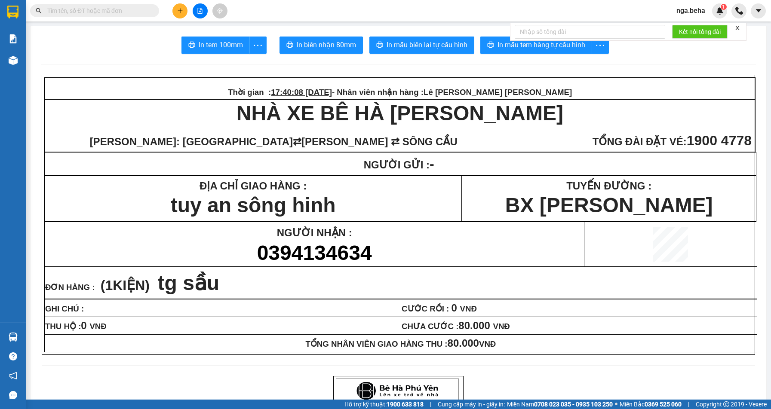
click at [740, 28] on icon "close" at bounding box center [737, 28] width 6 height 6
drag, startPoint x: 561, startPoint y: 43, endPoint x: 595, endPoint y: 75, distance: 46.6
click at [561, 43] on span "In mẫu tem hàng tự cấu hình" at bounding box center [541, 45] width 88 height 11
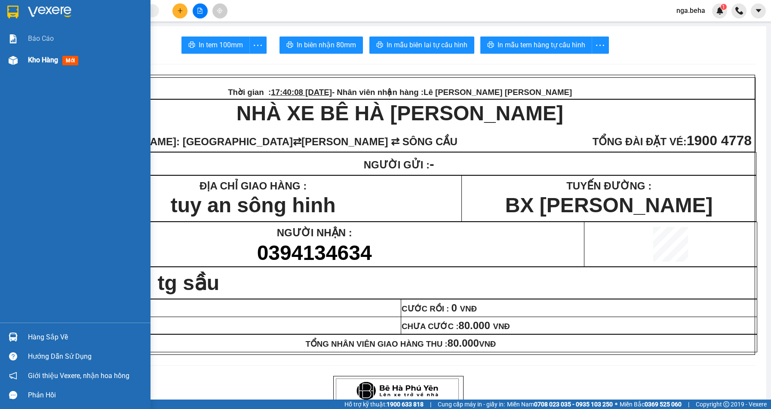
click at [19, 58] on div at bounding box center [13, 60] width 15 height 15
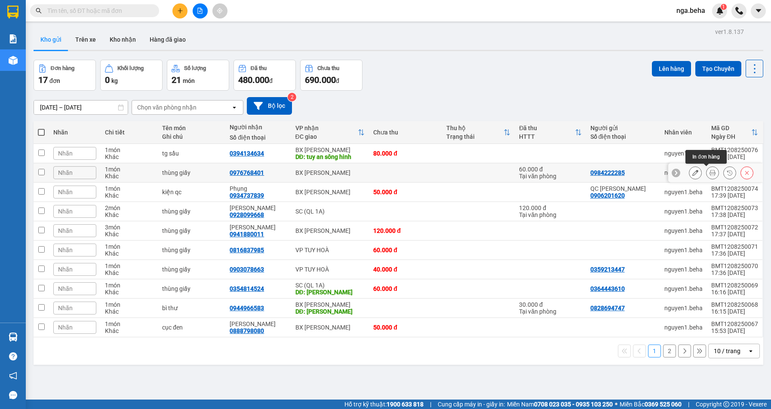
click at [709, 175] on icon at bounding box center [712, 173] width 6 height 6
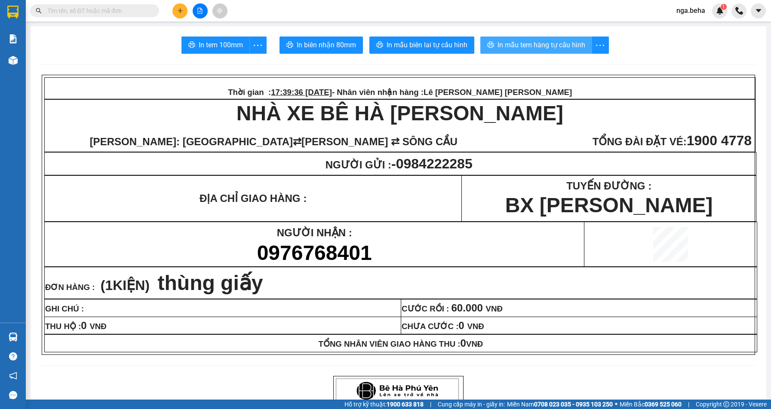
click at [547, 43] on span "In mẫu tem hàng tự cấu hình" at bounding box center [541, 45] width 88 height 11
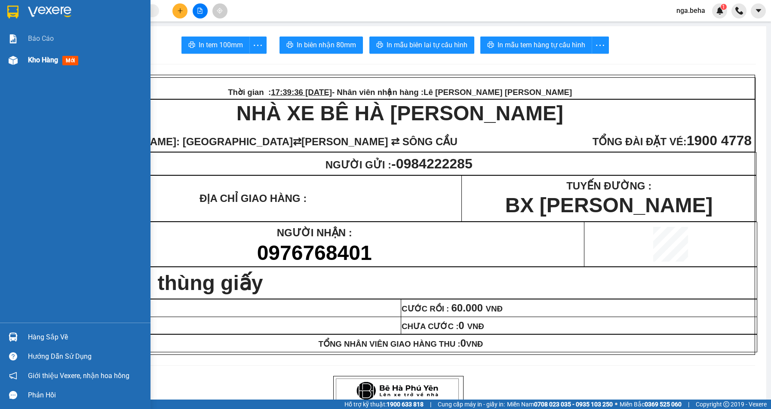
click at [12, 62] on img at bounding box center [13, 60] width 9 height 9
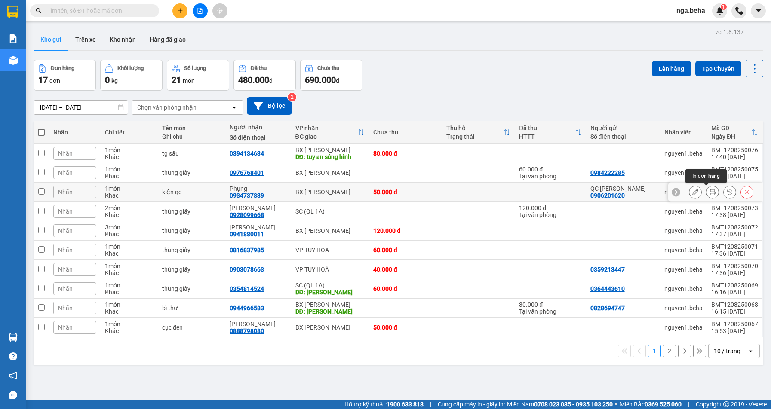
click at [706, 196] on button at bounding box center [712, 192] width 12 height 15
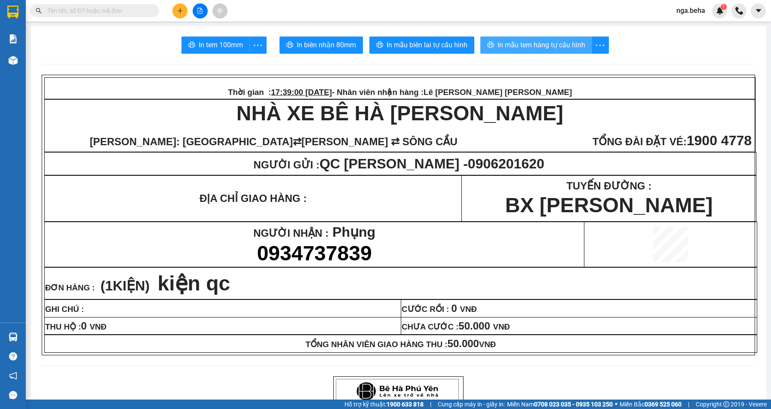
click at [548, 50] on span "In mẫu tem hàng tự cấu hình" at bounding box center [541, 45] width 88 height 11
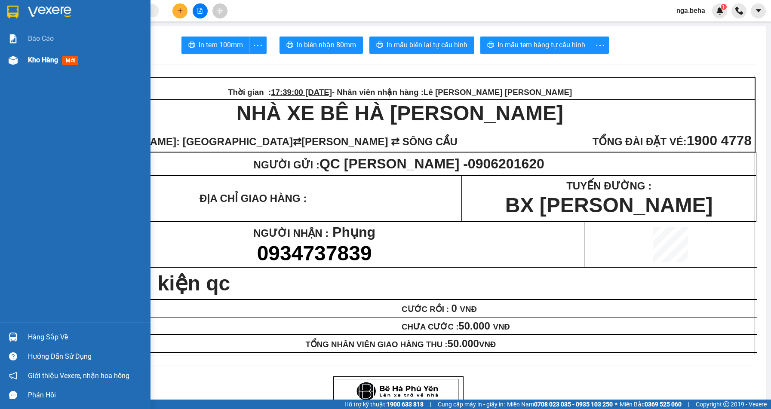
click at [14, 56] on img at bounding box center [13, 60] width 9 height 9
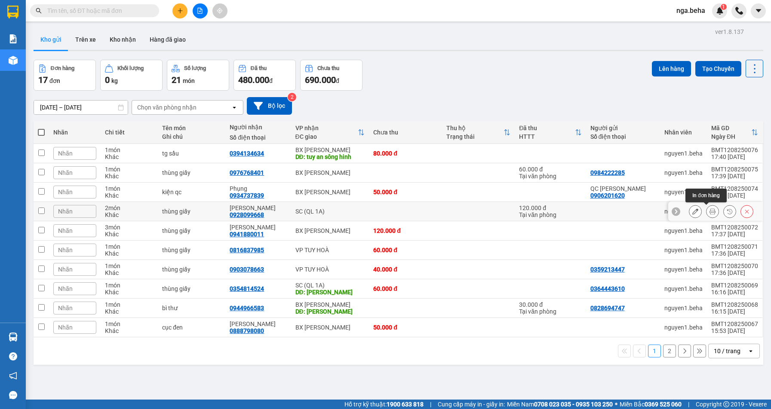
click at [709, 213] on icon at bounding box center [712, 212] width 6 height 6
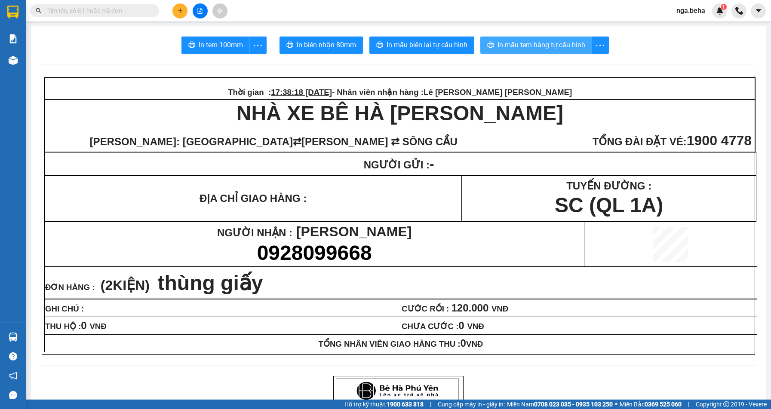
click at [543, 45] on span "In mẫu tem hàng tự cấu hình" at bounding box center [541, 45] width 88 height 11
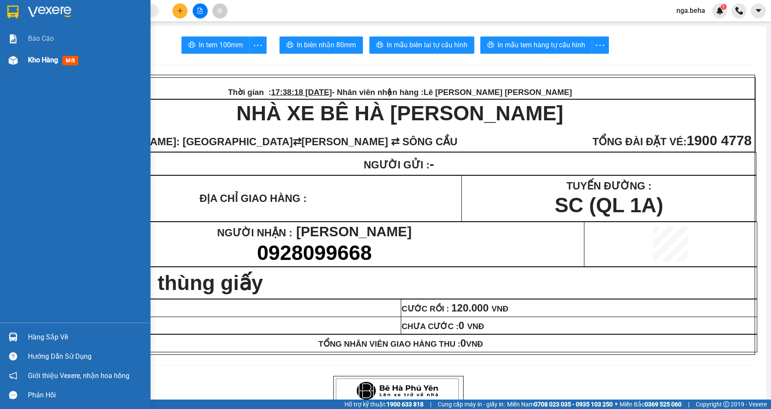
click at [10, 60] on img at bounding box center [13, 60] width 9 height 9
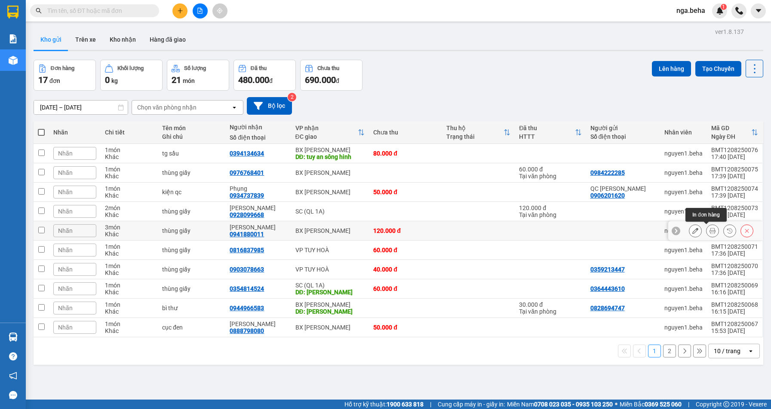
click at [709, 230] on button at bounding box center [712, 231] width 12 height 15
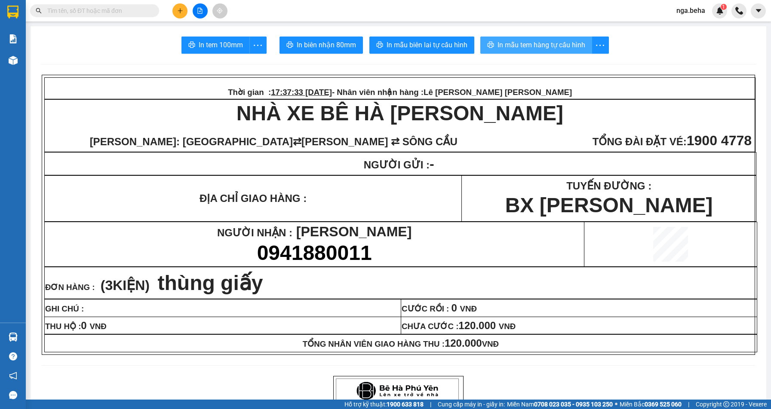
click at [522, 46] on span "In mẫu tem hàng tự cấu hình" at bounding box center [541, 45] width 88 height 11
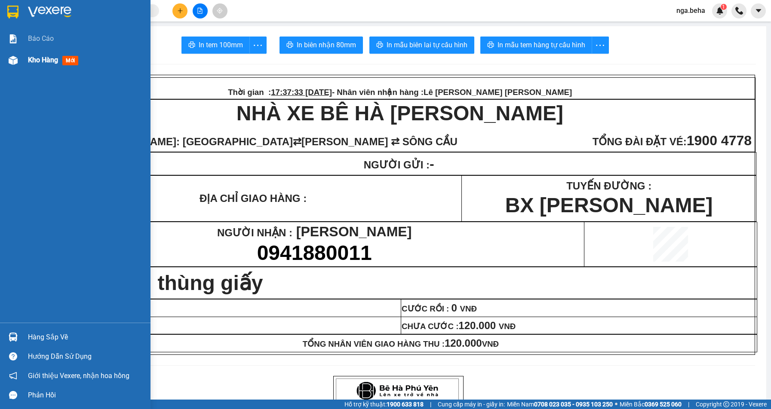
click at [18, 60] on div at bounding box center [13, 60] width 15 height 15
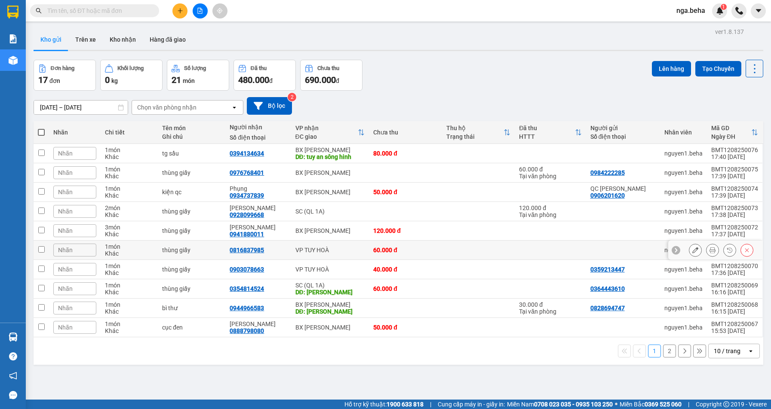
click at [709, 250] on icon at bounding box center [712, 250] width 6 height 6
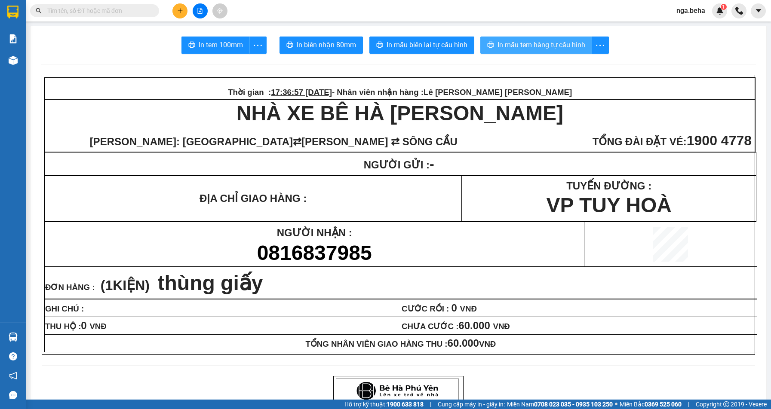
click at [528, 41] on span "In mẫu tem hàng tự cấu hình" at bounding box center [541, 45] width 88 height 11
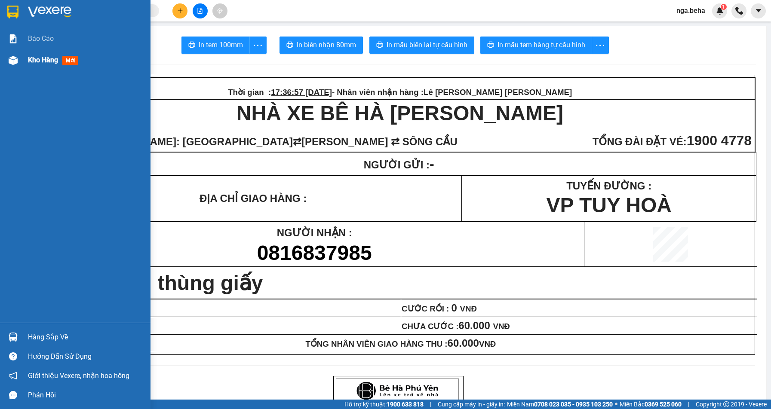
click at [14, 62] on img at bounding box center [13, 60] width 9 height 9
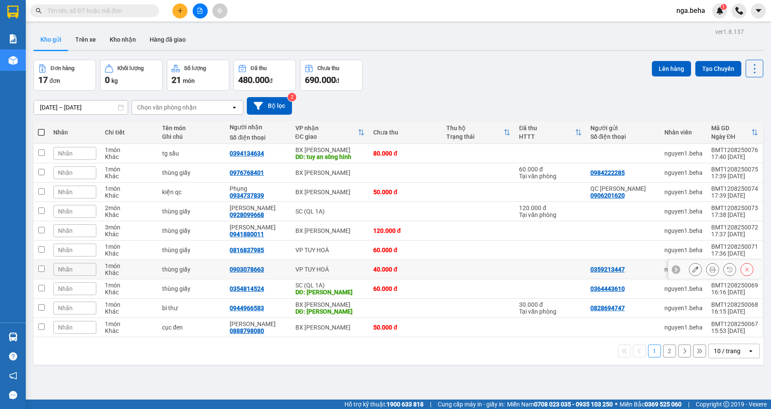
click at [709, 269] on icon at bounding box center [712, 270] width 6 height 6
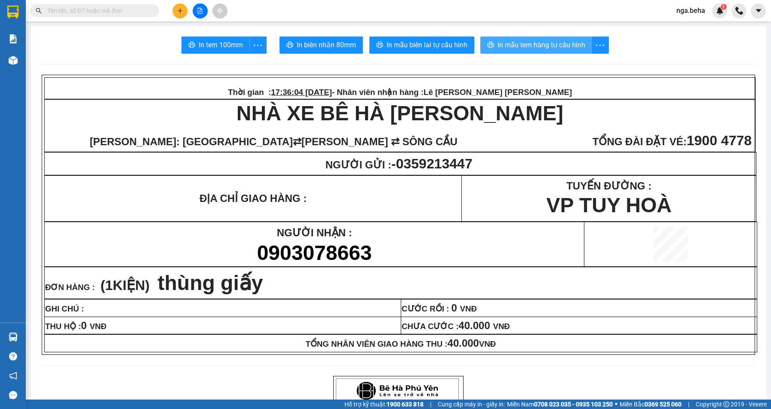
click at [528, 41] on span "In mẫu tem hàng tự cấu hình" at bounding box center [541, 45] width 88 height 11
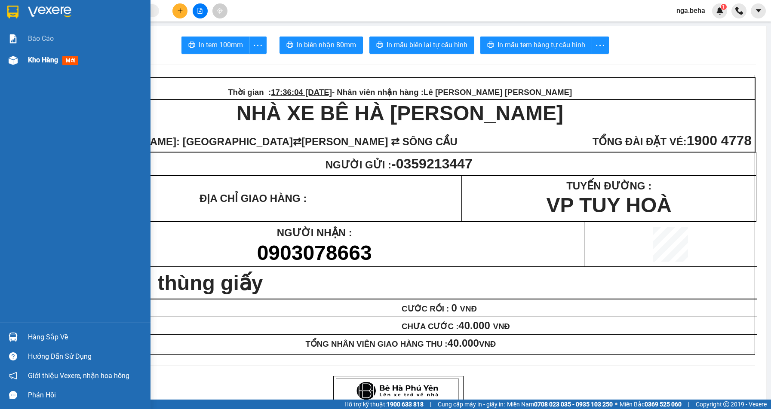
click at [15, 62] on img at bounding box center [13, 60] width 9 height 9
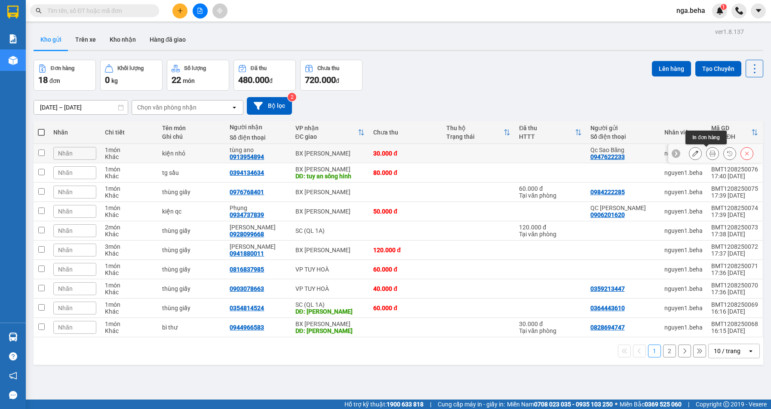
click at [706, 154] on button at bounding box center [712, 153] width 12 height 15
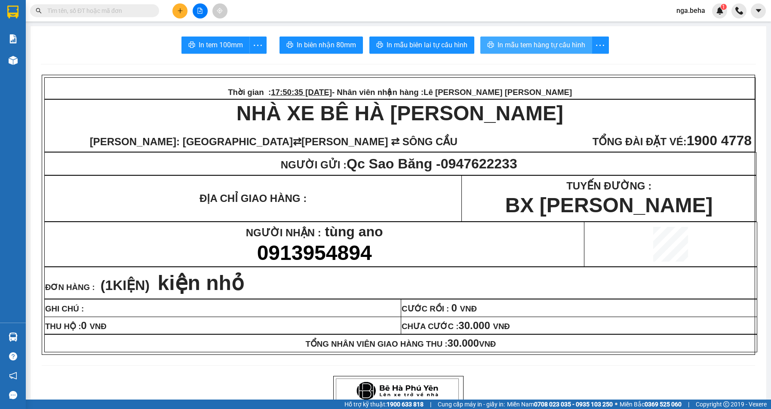
click at [518, 43] on span "In mẫu tem hàng tự cấu hình" at bounding box center [541, 45] width 88 height 11
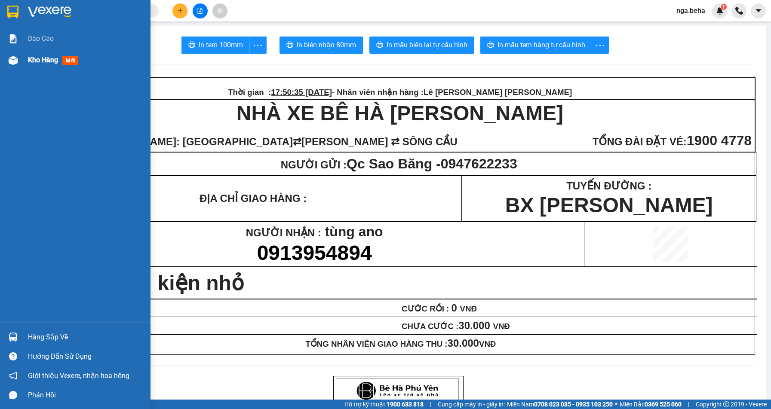
click at [8, 63] on div at bounding box center [13, 60] width 15 height 15
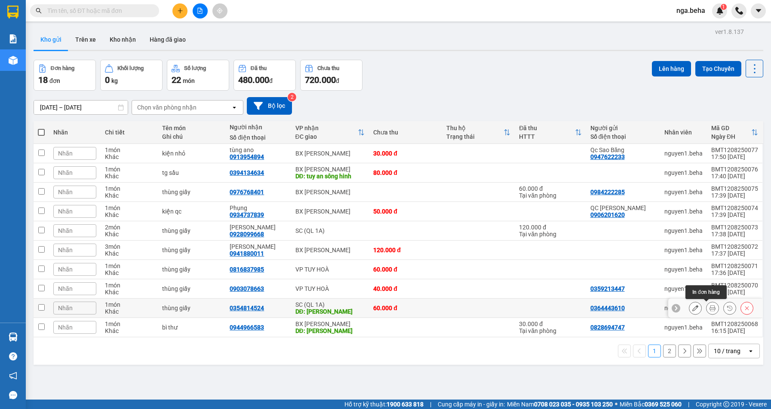
click at [709, 307] on icon at bounding box center [712, 308] width 6 height 6
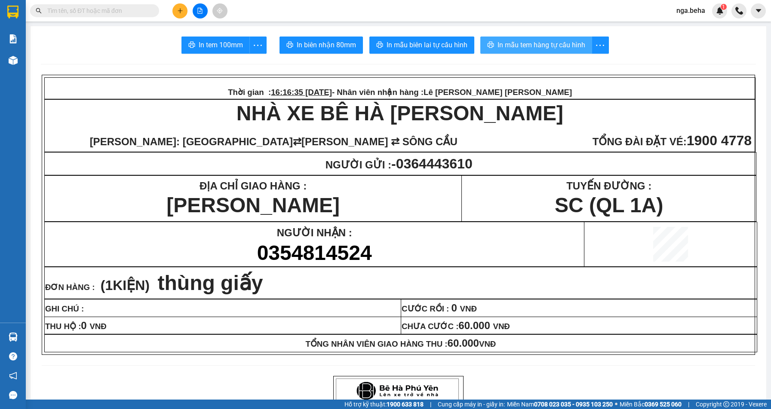
click at [518, 43] on span "In mẫu tem hàng tự cấu hình" at bounding box center [541, 45] width 88 height 11
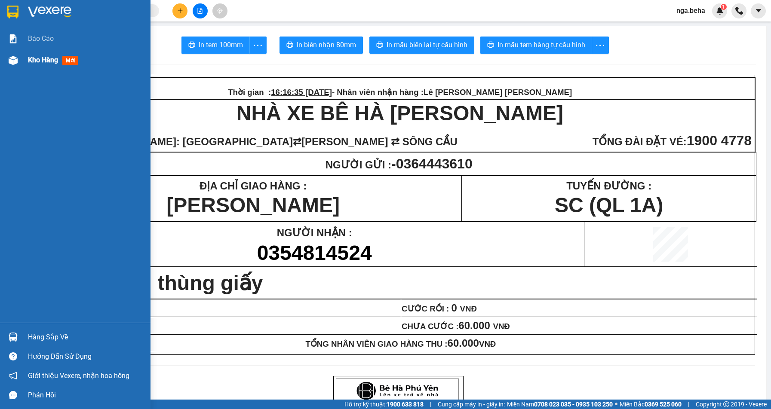
click at [13, 56] on img at bounding box center [13, 60] width 9 height 9
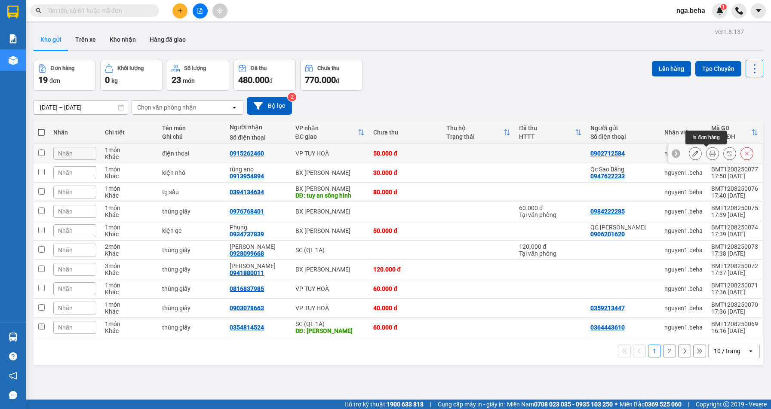
click at [706, 155] on button at bounding box center [712, 153] width 12 height 15
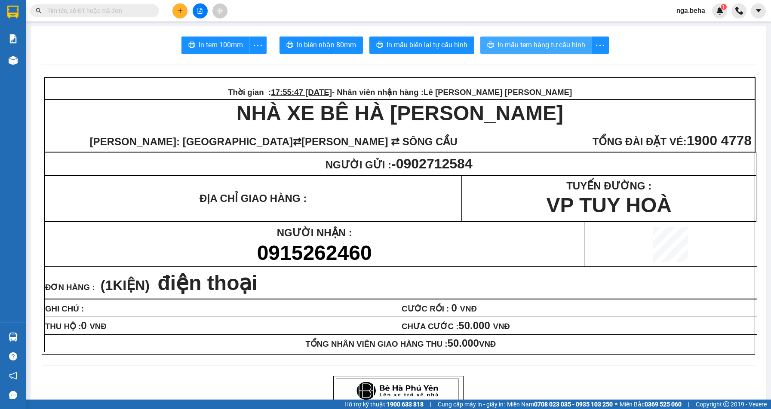
click at [546, 43] on span "In mẫu tem hàng tự cấu hình" at bounding box center [541, 45] width 88 height 11
click at [199, 14] on button at bounding box center [200, 10] width 15 height 15
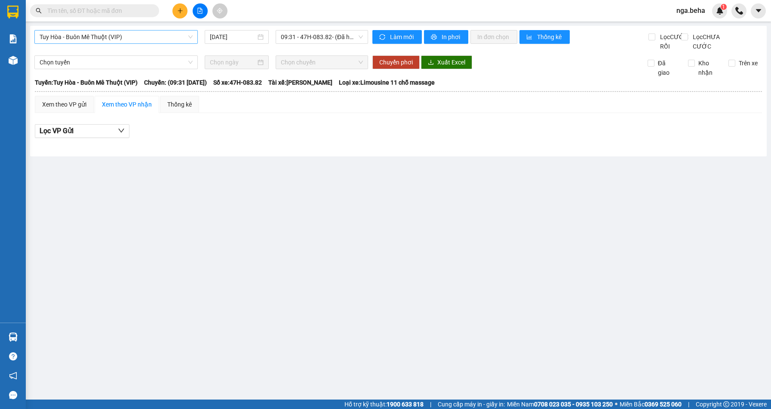
click at [107, 36] on span "Tuy Hòa - Buôn Mê Thuột (VIP)" at bounding box center [116, 37] width 153 height 13
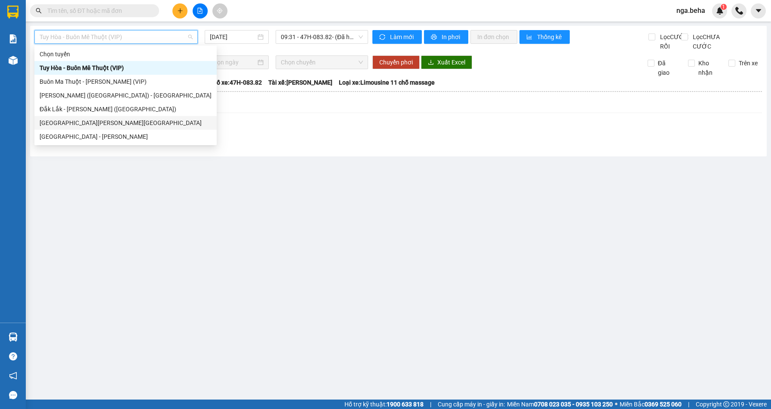
click at [81, 120] on div "[GEOGRAPHIC_DATA] - [GEOGRAPHIC_DATA]" at bounding box center [126, 122] width 172 height 9
type input "[DATE]"
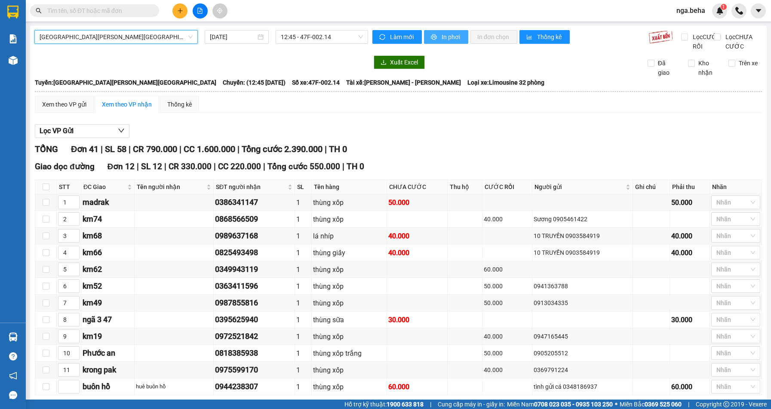
click at [451, 37] on span "In phơi" at bounding box center [452, 36] width 20 height 9
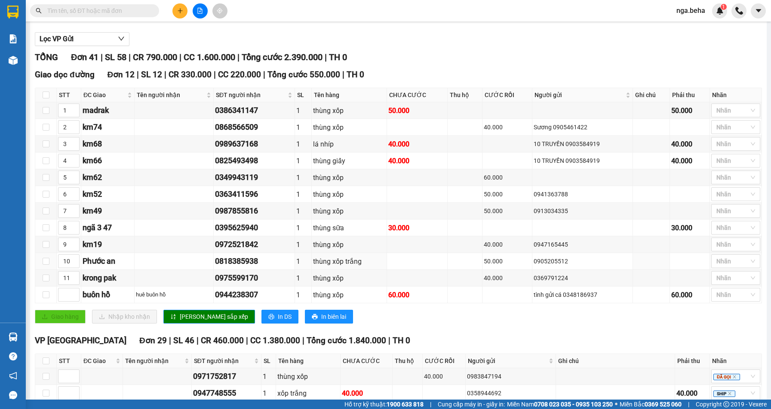
scroll to position [215, 0]
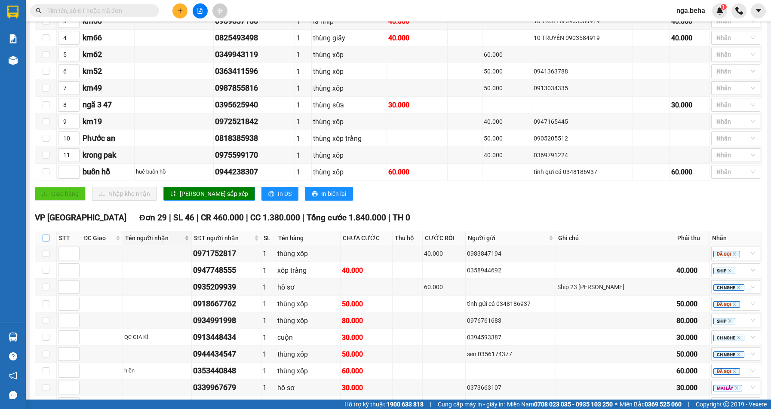
drag, startPoint x: 45, startPoint y: 245, endPoint x: 168, endPoint y: 242, distance: 123.0
click at [45, 242] on input "checkbox" at bounding box center [46, 238] width 7 height 7
checkbox input "true"
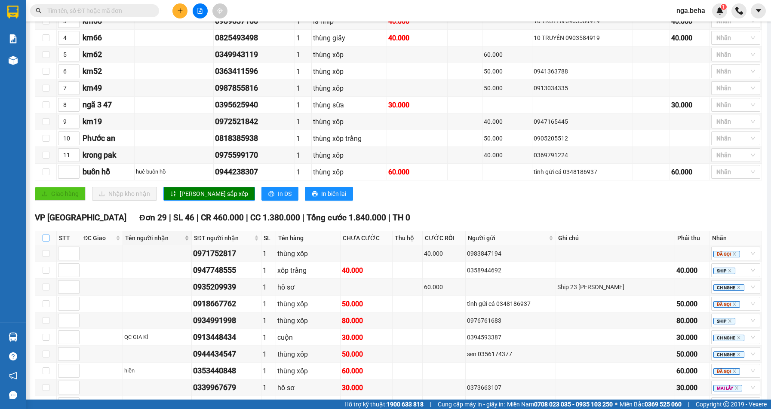
checkbox input "true"
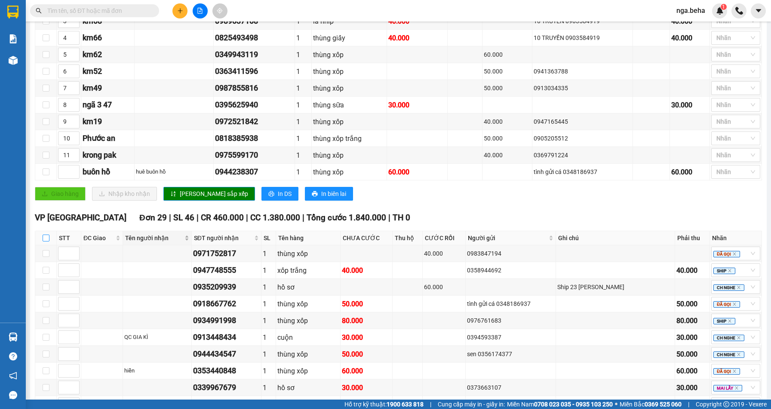
checkbox input "true"
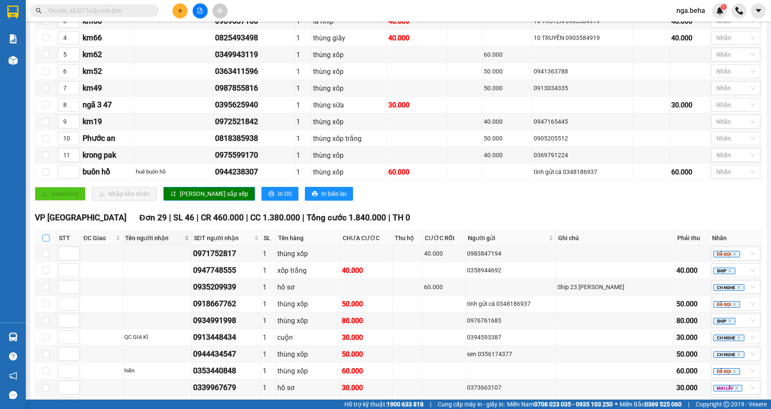
checkbox input "true"
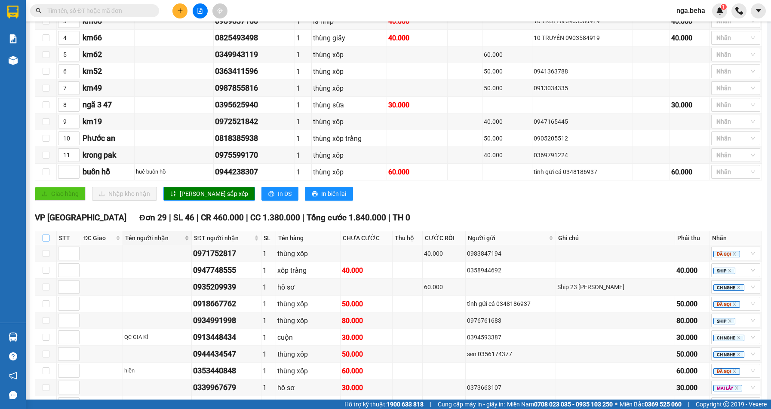
checkbox input "true"
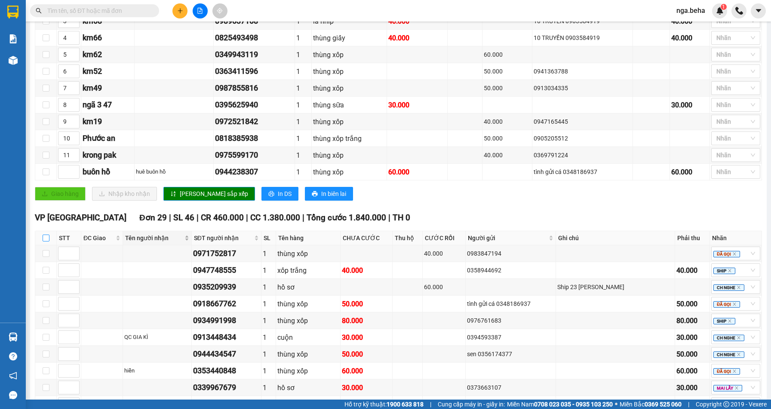
checkbox input "true"
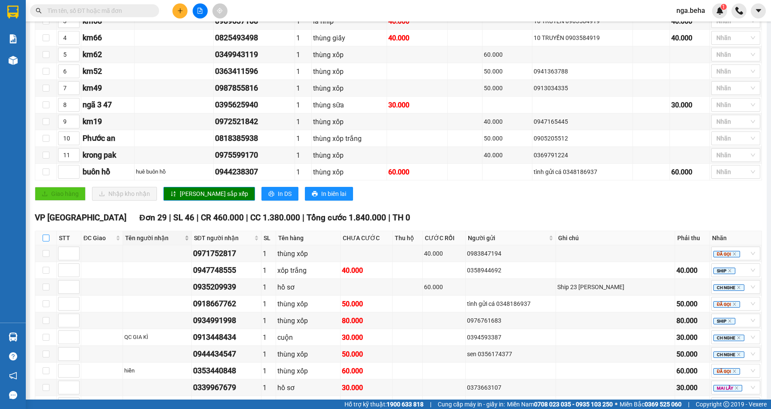
checkbox input "true"
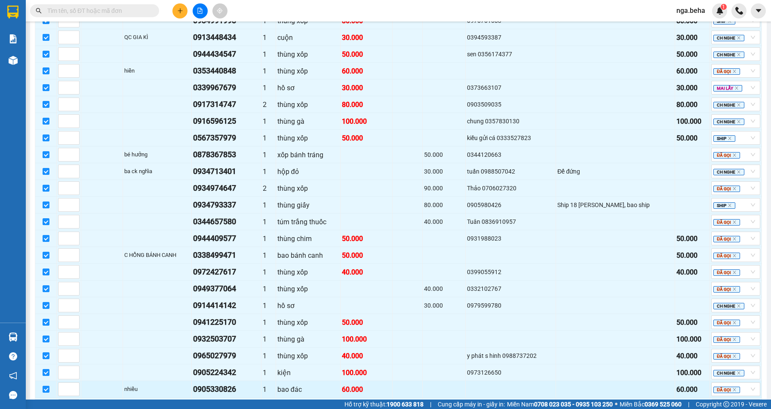
scroll to position [601, 0]
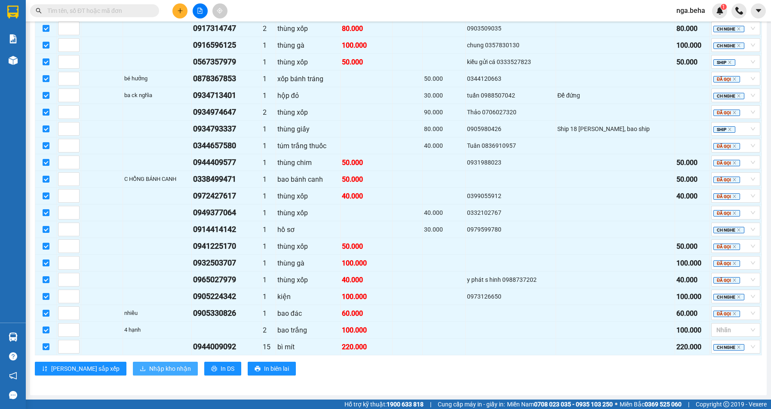
click at [149, 366] on span "Nhập kho nhận" at bounding box center [170, 368] width 42 height 9
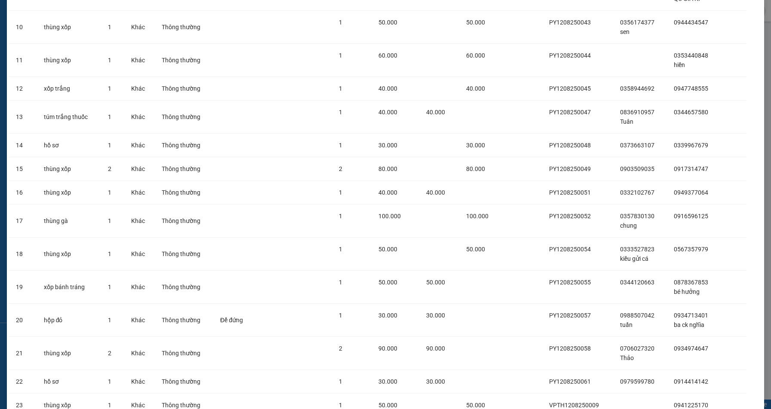
scroll to position [544, 0]
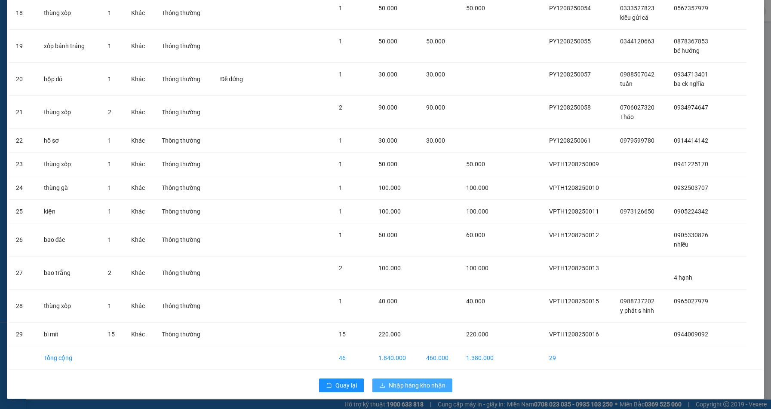
click at [416, 385] on span "Nhập hàng kho nhận" at bounding box center [417, 385] width 57 height 9
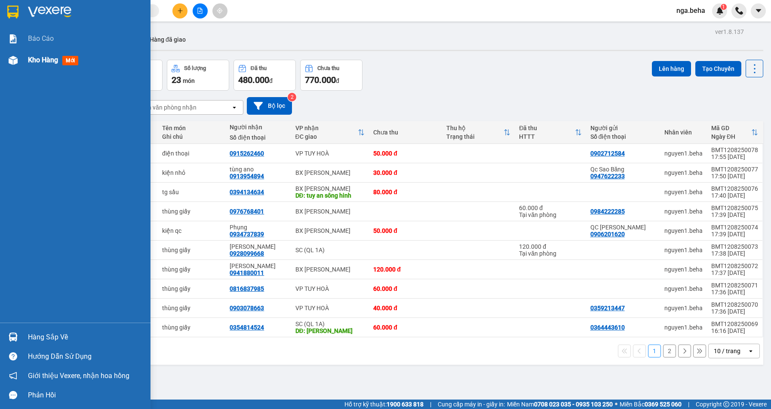
click at [23, 61] on div "Kho hàng mới" at bounding box center [75, 59] width 150 height 21
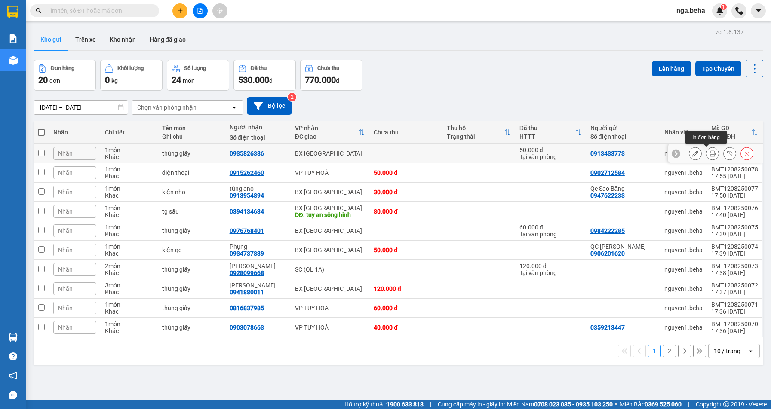
click at [706, 154] on button at bounding box center [712, 153] width 12 height 15
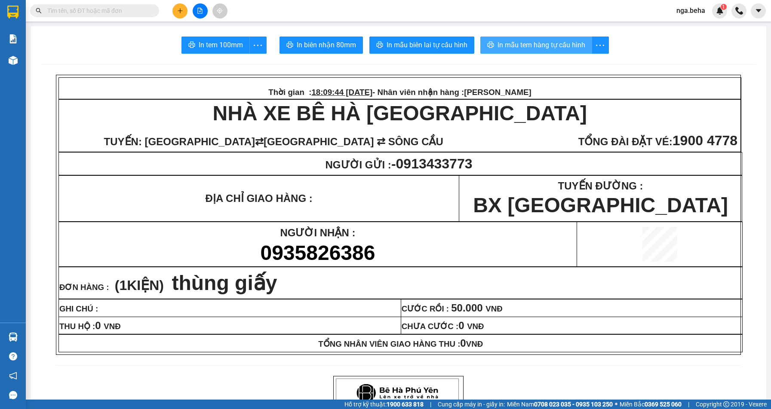
click at [540, 50] on span "In mẫu tem hàng tự cấu hình" at bounding box center [541, 45] width 88 height 11
click at [79, 11] on input "text" at bounding box center [97, 10] width 101 height 9
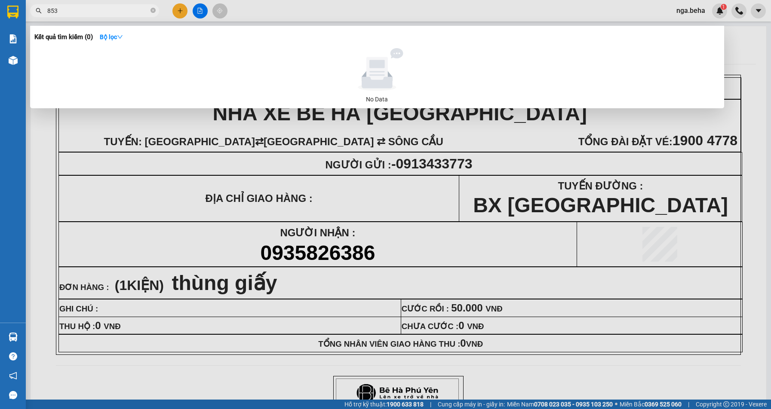
type input "853"
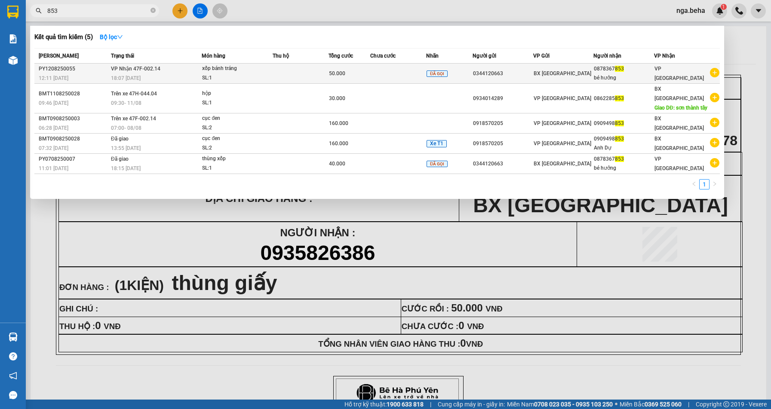
click at [255, 73] on div "xốp bánh tráng" at bounding box center [234, 68] width 64 height 9
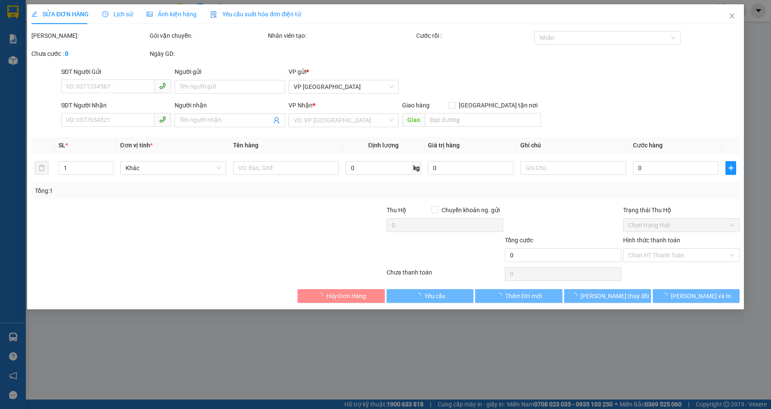
type input "0344120663"
type input "0878367853"
type input "bé hưởng"
type input "50.000"
type input "0"
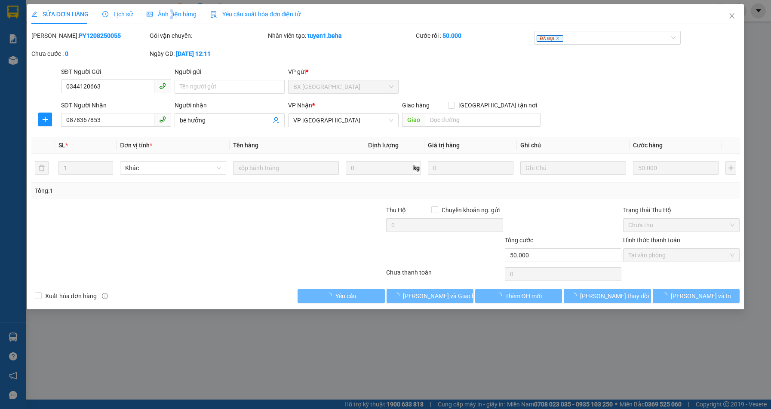
click at [169, 12] on span "Ảnh kiện hàng" at bounding box center [172, 14] width 50 height 7
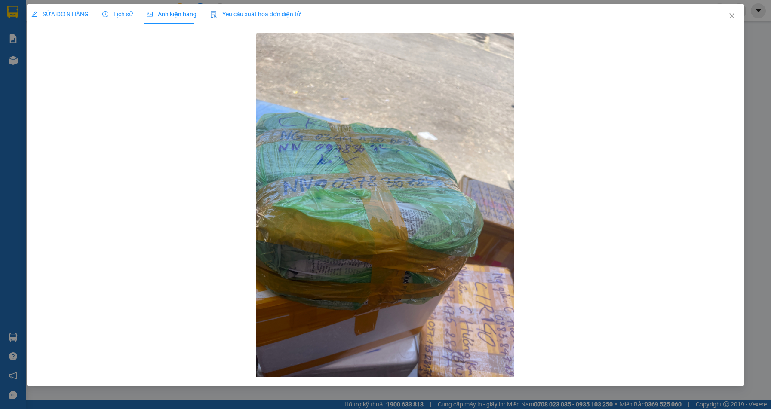
click at [61, 11] on span "SỬA ĐƠN HÀNG" at bounding box center [59, 14] width 57 height 7
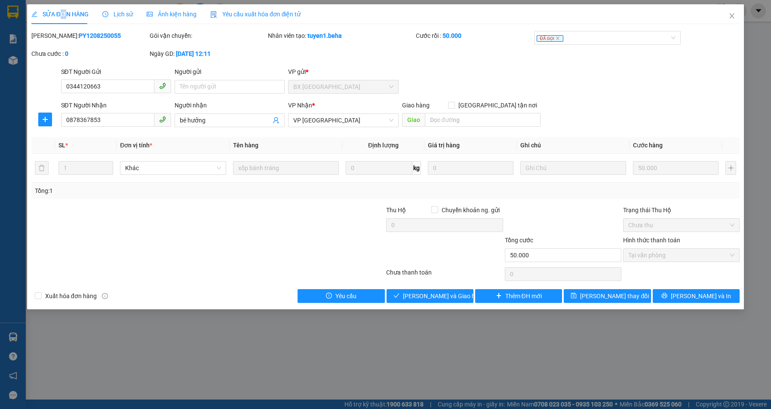
click at [655, 255] on span "Tại văn phòng" at bounding box center [681, 255] width 106 height 13
click at [178, 15] on span "Ảnh kiện hàng" at bounding box center [172, 14] width 50 height 7
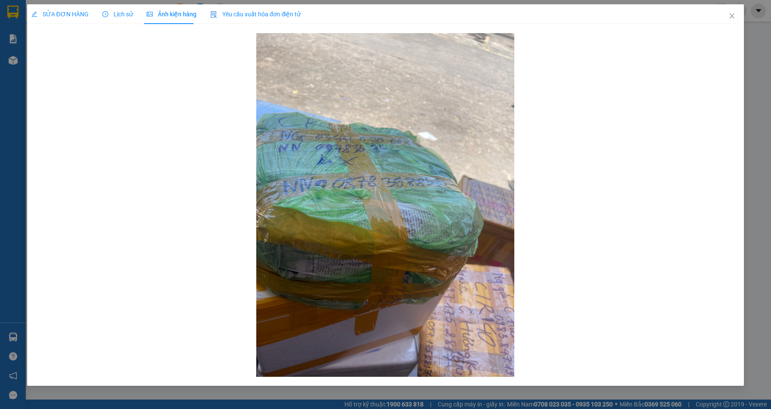
click at [72, 11] on span "SỬA ĐƠN HÀNG" at bounding box center [59, 14] width 57 height 7
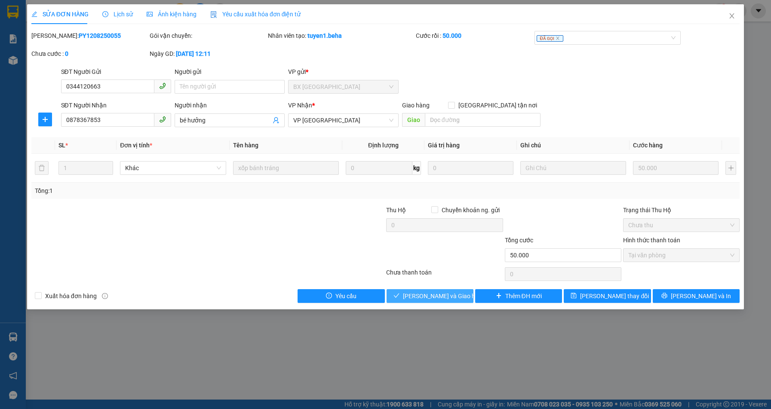
click at [440, 293] on span "[PERSON_NAME] và Giao hàng" at bounding box center [444, 296] width 83 height 9
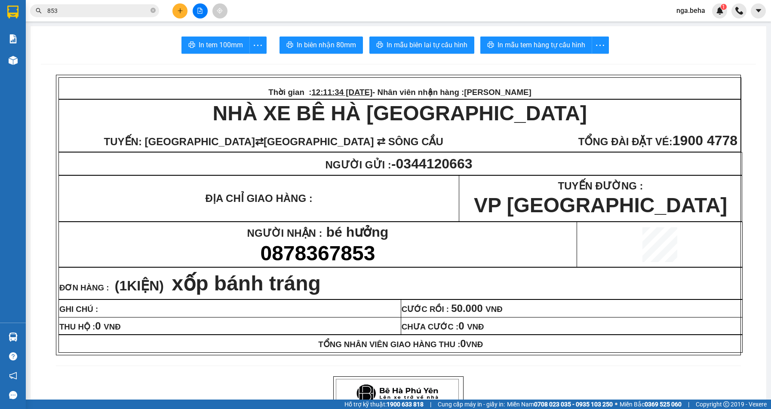
click at [200, 12] on icon "file-add" at bounding box center [200, 11] width 6 height 6
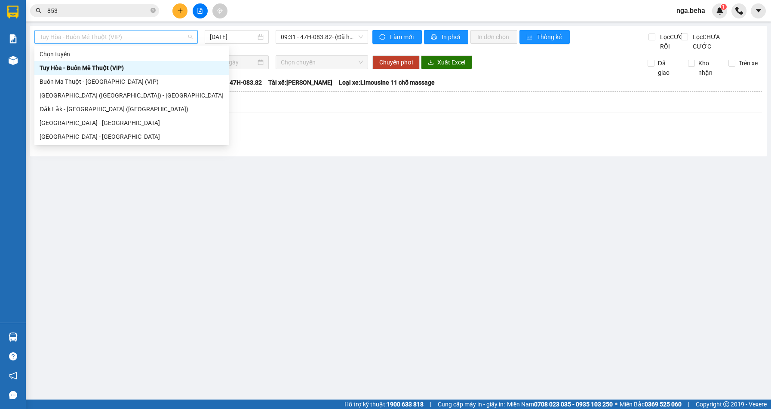
click at [160, 34] on span "Tuy Hòa - Buôn Mê Thuột (VIP)" at bounding box center [116, 37] width 153 height 13
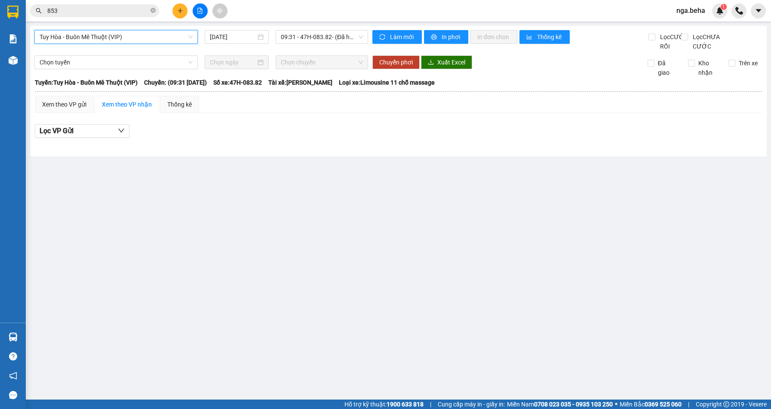
click at [129, 77] on div "Chọn tuyến Chọn chuyến Chuyển phơi Xuất Excel Đã giao Kho nhận Trên xe" at bounding box center [398, 66] width 728 height 22
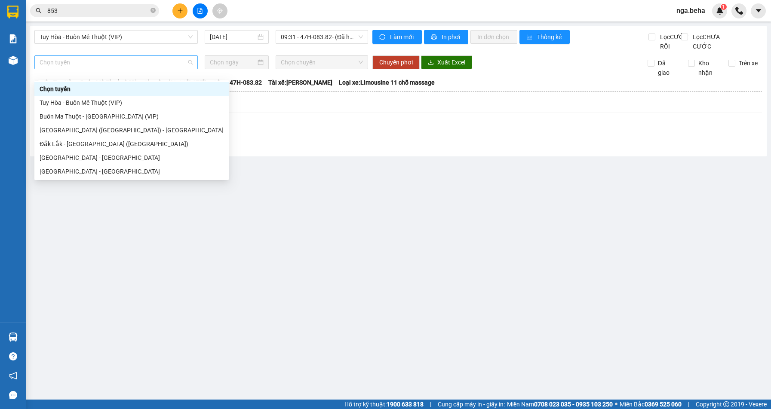
click at [126, 69] on span "Chọn tuyến" at bounding box center [116, 62] width 153 height 13
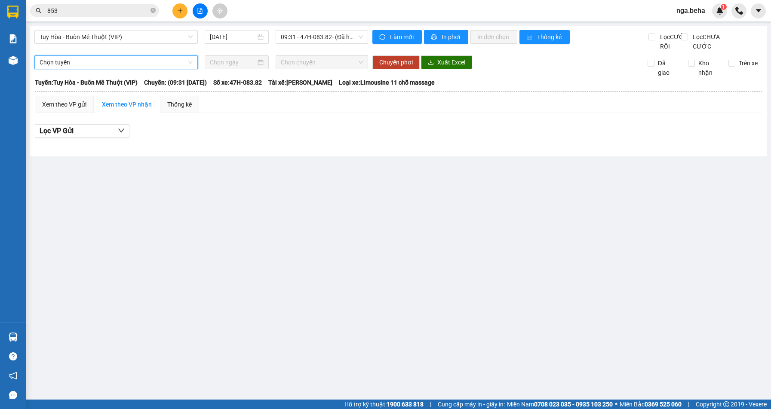
click at [134, 69] on span "Chọn tuyến" at bounding box center [116, 62] width 153 height 13
click at [256, 138] on div "Lọc VP Gửi" at bounding box center [398, 131] width 727 height 14
click at [150, 39] on span "Tuy Hòa - Buôn Mê Thuột (VIP)" at bounding box center [116, 37] width 153 height 13
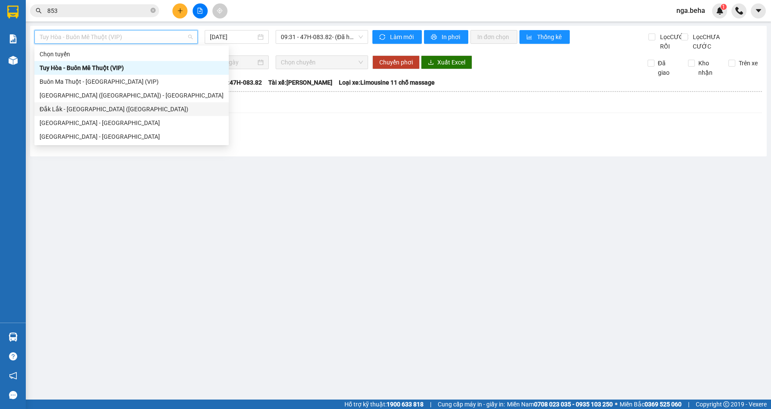
click at [99, 121] on div "[GEOGRAPHIC_DATA] - [GEOGRAPHIC_DATA]" at bounding box center [132, 122] width 184 height 9
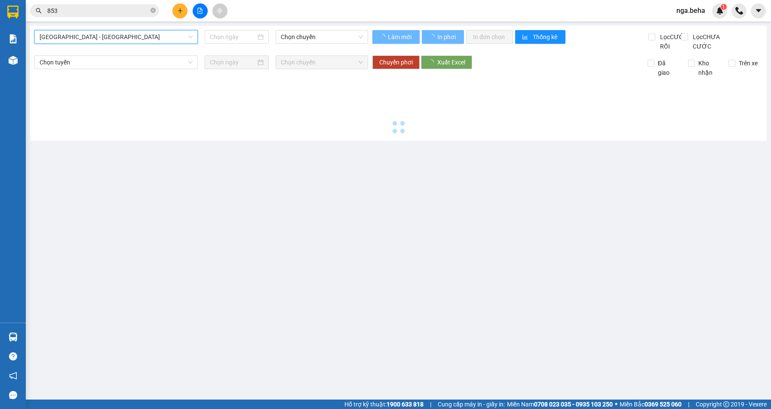
type input "[DATE]"
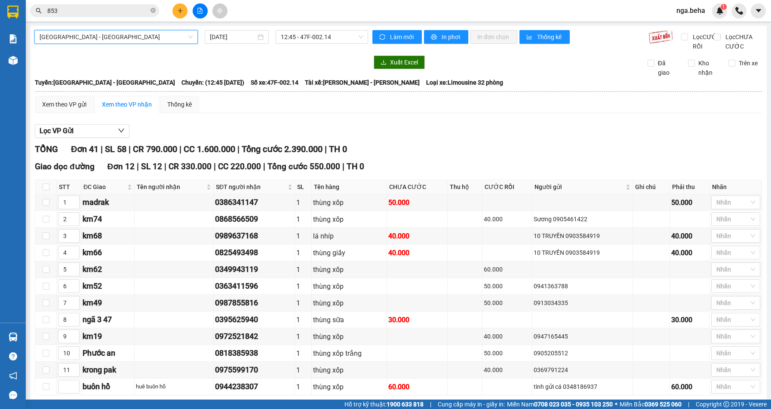
click at [149, 35] on span "[GEOGRAPHIC_DATA] - [GEOGRAPHIC_DATA]" at bounding box center [116, 37] width 153 height 13
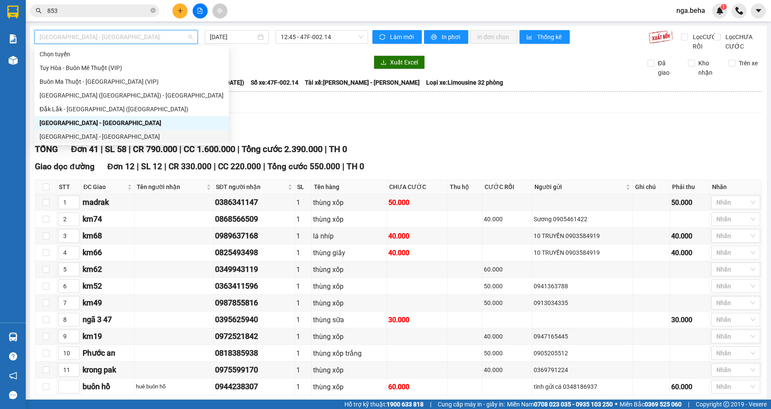
click at [95, 138] on div "[GEOGRAPHIC_DATA] - [GEOGRAPHIC_DATA]" at bounding box center [132, 136] width 184 height 9
type input "[DATE]"
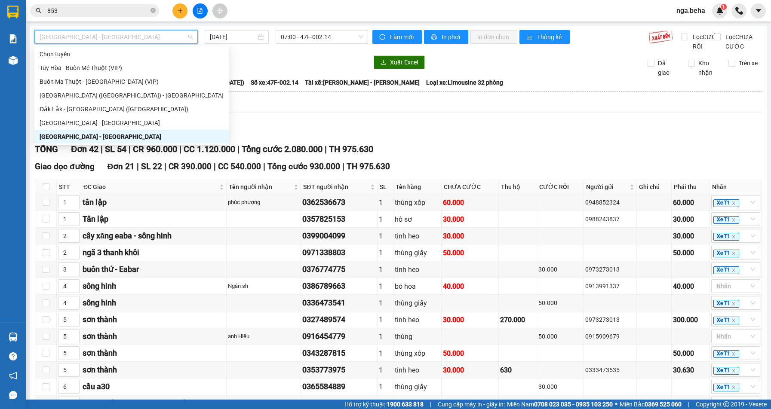
drag, startPoint x: 155, startPoint y: 32, endPoint x: 146, endPoint y: 64, distance: 33.6
click at [154, 32] on span "[GEOGRAPHIC_DATA] - [GEOGRAPHIC_DATA]" at bounding box center [116, 37] width 153 height 13
click at [122, 120] on div "[GEOGRAPHIC_DATA] - [GEOGRAPHIC_DATA]" at bounding box center [132, 122] width 184 height 9
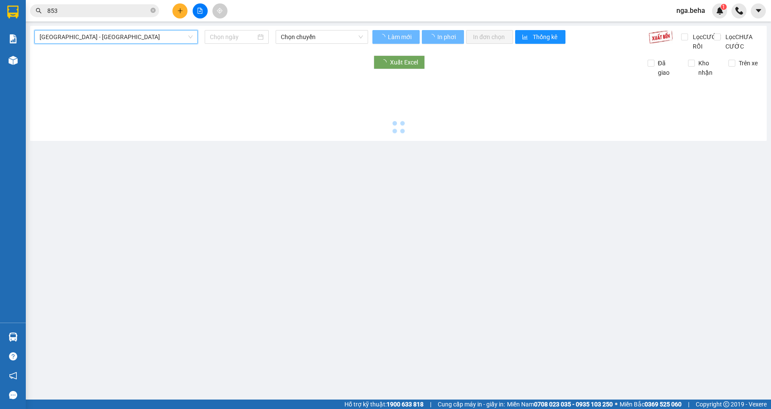
type input "[DATE]"
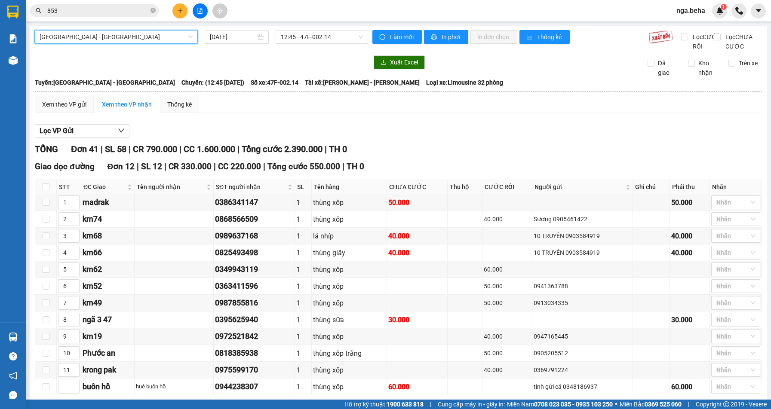
click at [18, 61] on div at bounding box center [13, 60] width 15 height 15
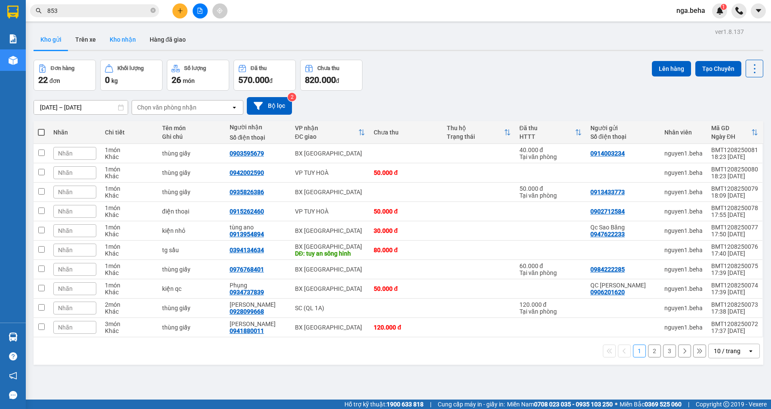
click at [123, 42] on button "Kho nhận" at bounding box center [123, 39] width 40 height 21
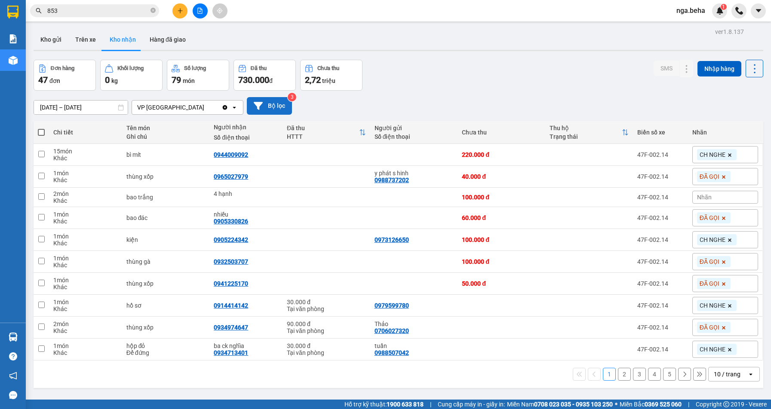
click at [267, 107] on button "Bộ lọc" at bounding box center [269, 106] width 45 height 18
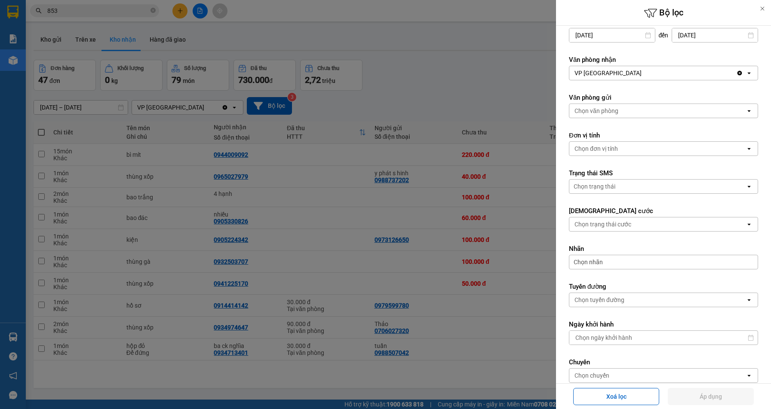
scroll to position [151, 0]
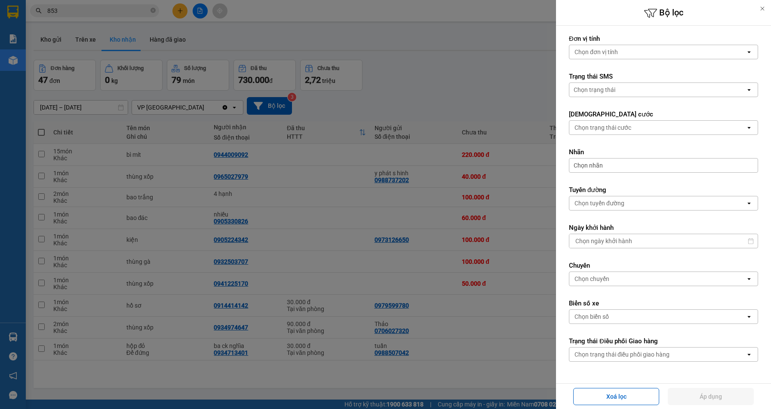
click at [633, 317] on div "Chọn biển số" at bounding box center [657, 317] width 176 height 14
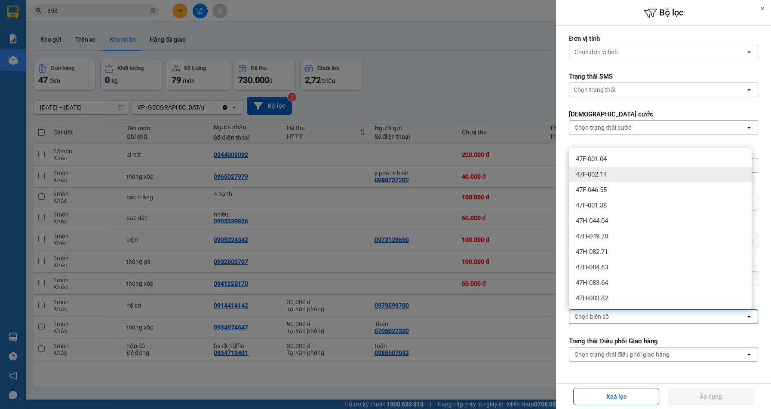
click at [608, 170] on div "47F-002.14" at bounding box center [660, 174] width 183 height 15
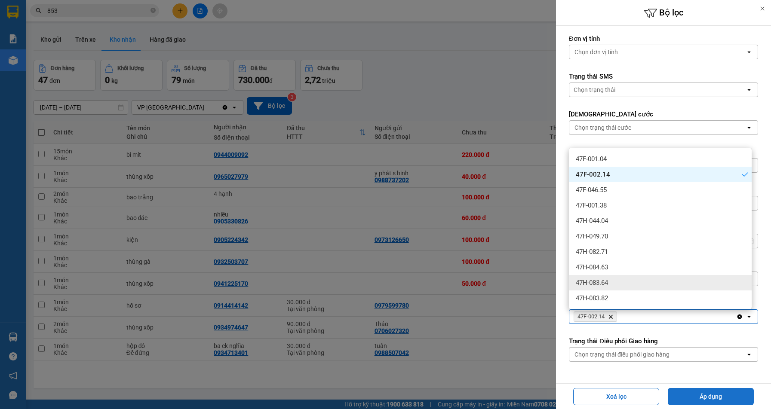
click at [713, 392] on button "Áp dụng" at bounding box center [711, 396] width 86 height 17
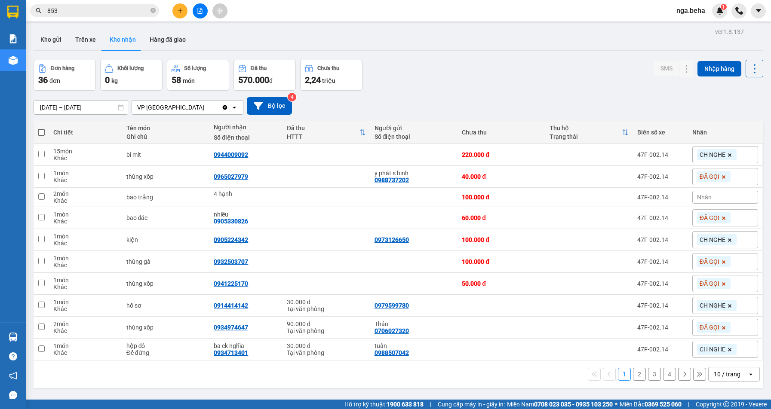
click at [104, 112] on div "ver 1.8.137 Kho gửi Trên xe Kho nhận Hàng đã giao Đơn hàng 36 đơn Khối lượng 0 …" at bounding box center [398, 230] width 737 height 409
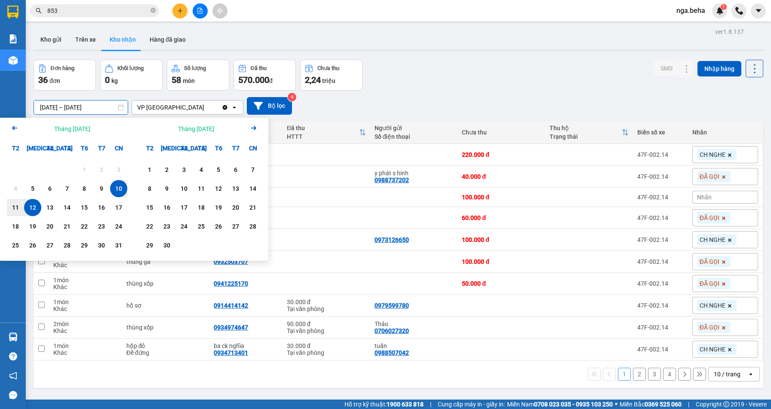
click at [33, 209] on div "12" at bounding box center [33, 208] width 12 height 10
click at [33, 208] on div "12" at bounding box center [33, 208] width 12 height 10
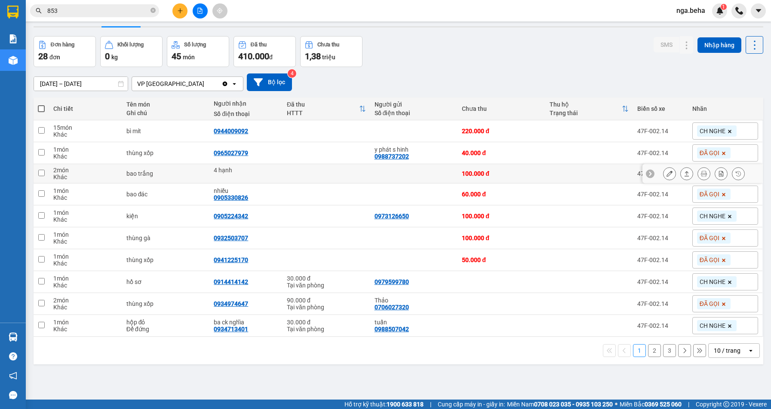
scroll to position [40, 0]
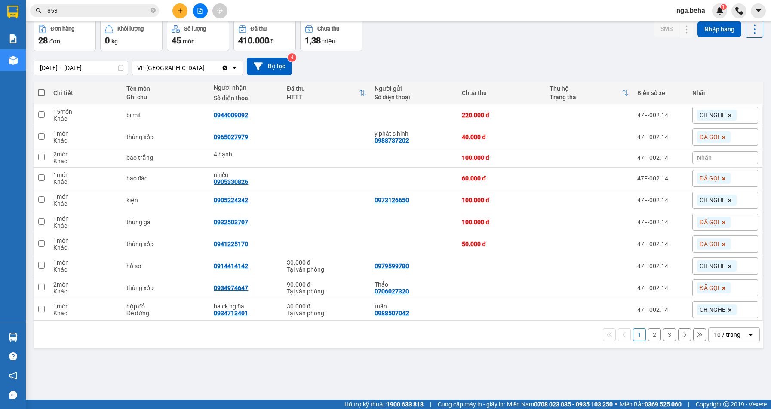
click at [722, 342] on div "1 2 3 10 / trang open" at bounding box center [399, 335] width 730 height 28
click at [721, 334] on div "10 / trang" at bounding box center [727, 335] width 27 height 9
click at [721, 314] on span "100 / trang" at bounding box center [724, 316] width 31 height 9
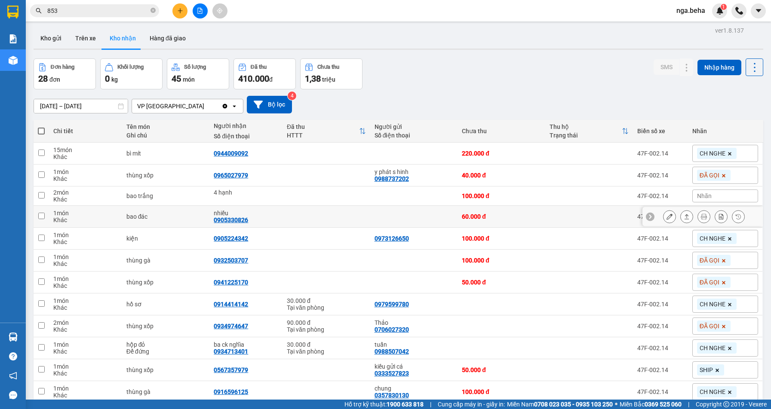
scroll to position [0, 0]
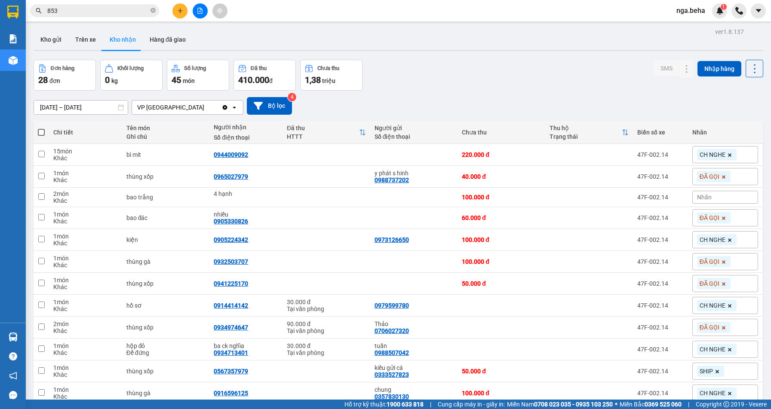
click at [98, 109] on input "[DATE] – [DATE]" at bounding box center [81, 108] width 94 height 14
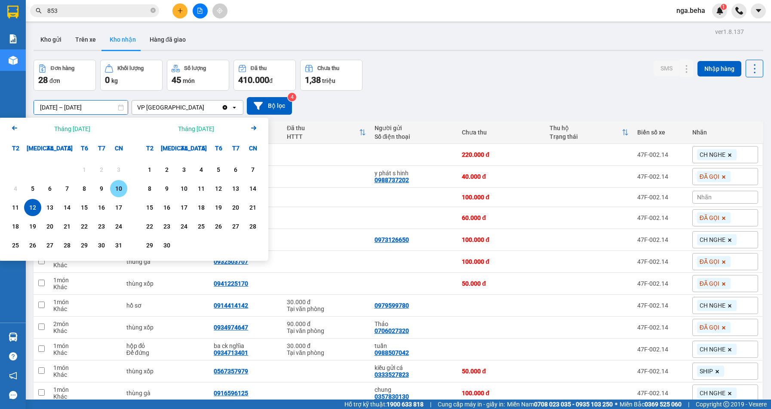
click at [116, 185] on div "10" at bounding box center [119, 189] width 12 height 10
click at [34, 207] on div "12" at bounding box center [33, 208] width 12 height 10
type input "[DATE] – [DATE]"
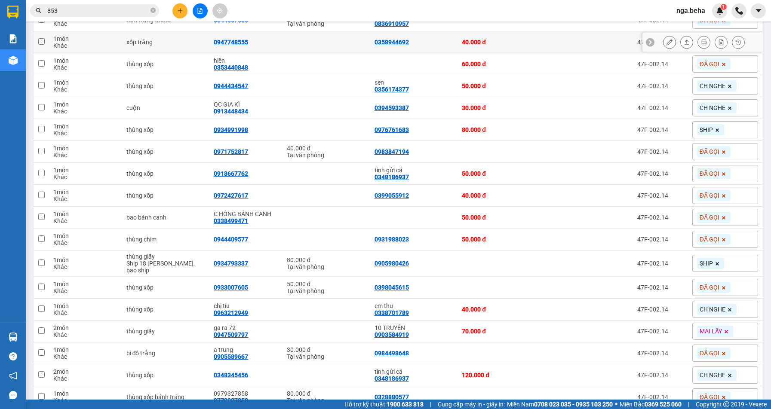
scroll to position [544, 0]
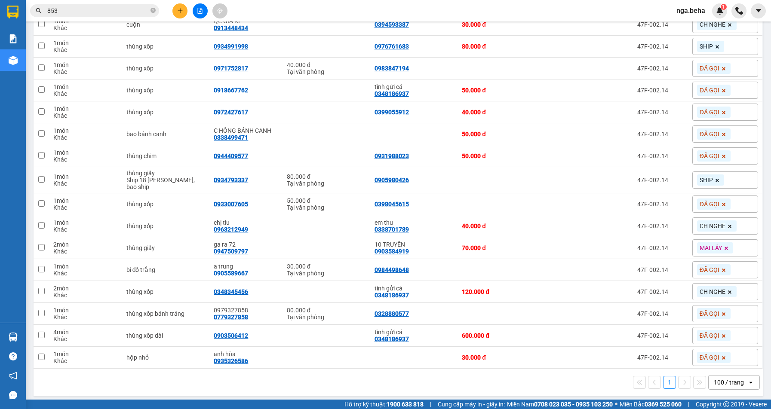
click at [726, 378] on div "100 / trang" at bounding box center [729, 382] width 30 height 9
click at [728, 363] on span "100 / trang" at bounding box center [725, 359] width 33 height 9
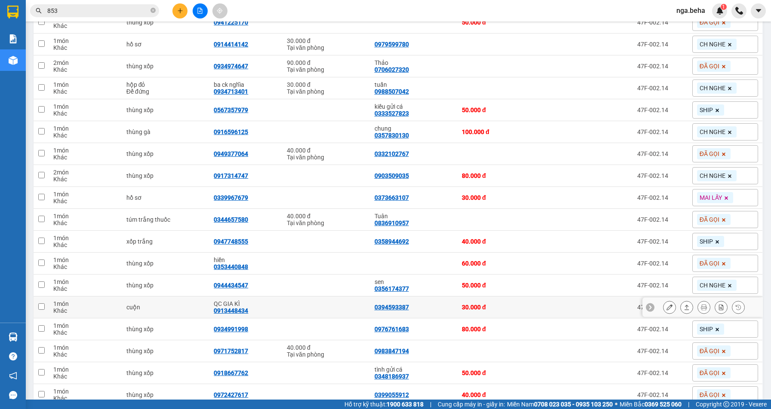
scroll to position [0, 0]
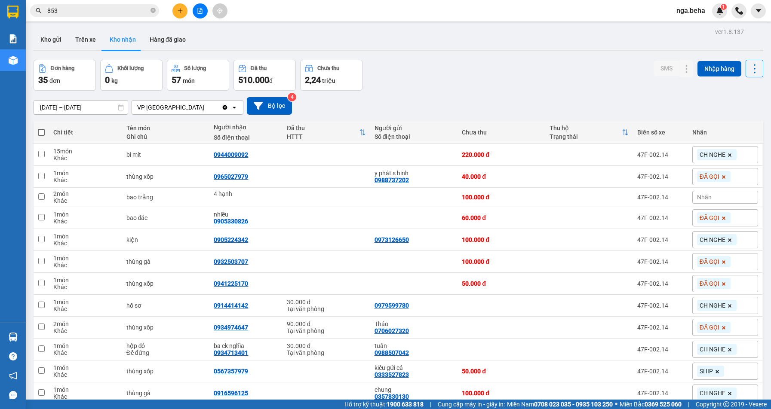
click at [286, 35] on div "Kho gửi Trên xe Kho nhận Hàng đã giao" at bounding box center [399, 40] width 730 height 23
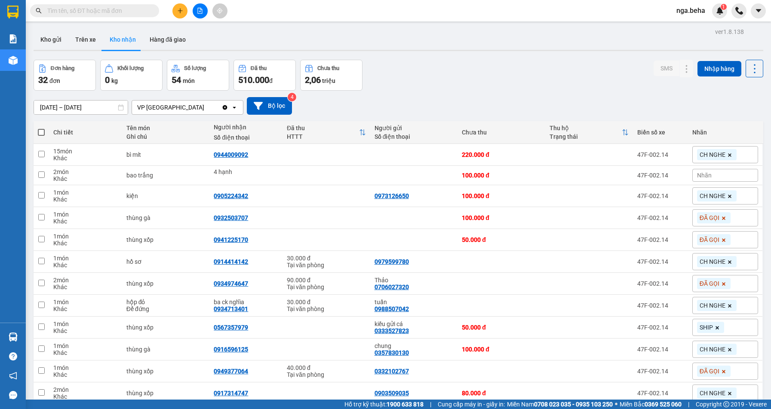
drag, startPoint x: 331, startPoint y: 94, endPoint x: 319, endPoint y: 101, distance: 14.2
click at [331, 94] on div "10/08/2025 – 12/08/2025 Press the down arrow key to interact with the calendar …" at bounding box center [399, 106] width 730 height 31
click at [83, 109] on input "[DATE] – [DATE]" at bounding box center [81, 108] width 94 height 14
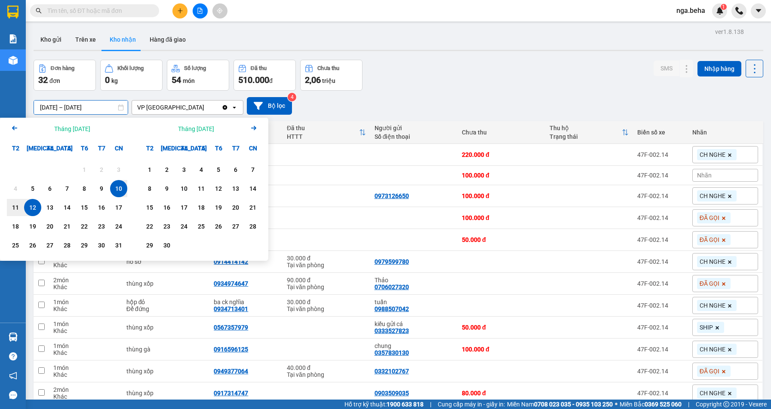
click at [35, 206] on div "12" at bounding box center [33, 208] width 12 height 10
type input "[DATE] – [DATE]"
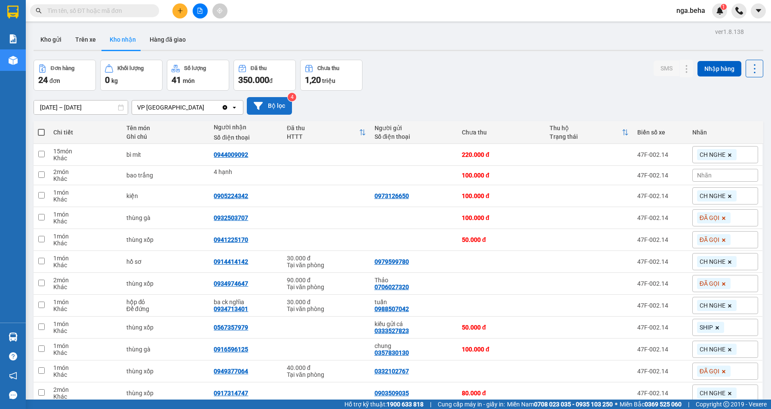
click at [272, 108] on button "Bộ lọc" at bounding box center [269, 106] width 45 height 18
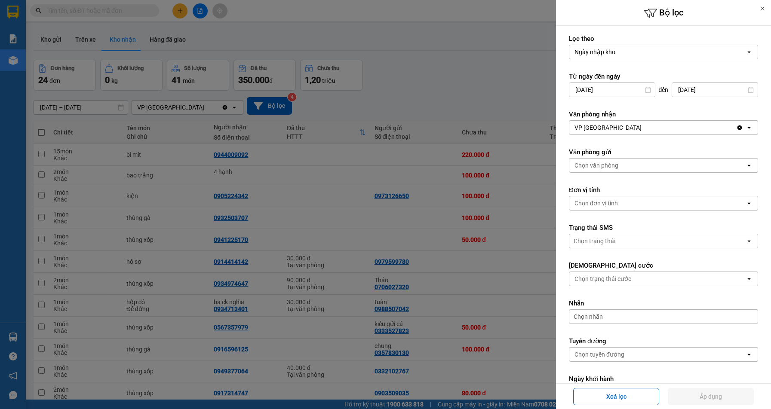
click at [409, 76] on div at bounding box center [385, 204] width 771 height 409
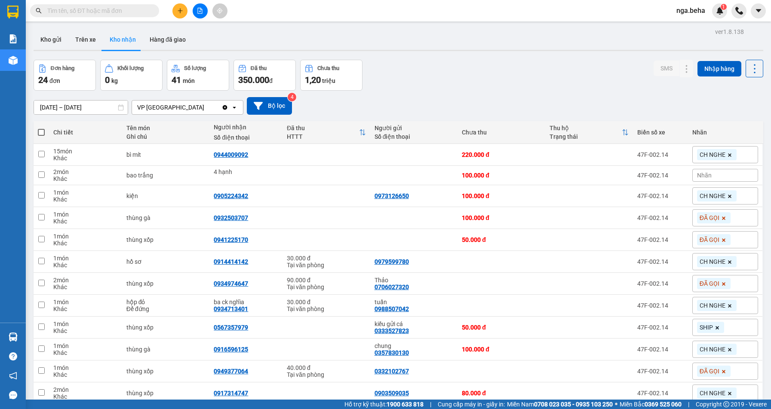
click at [409, 76] on div "Đơn hàng 24 đơn Khối lượng 0 kg Số lượng 41 món Đã thu 350.000 đ Chưa thu 1,20 …" at bounding box center [399, 75] width 730 height 31
click at [332, 102] on div "12/08/2025 – 12/08/2025 Press the down arrow key to interact with the calendar …" at bounding box center [399, 106] width 730 height 18
click at [327, 105] on div "12/08/2025 – 12/08/2025 Press the down arrow key to interact with the calendar …" at bounding box center [399, 106] width 730 height 18
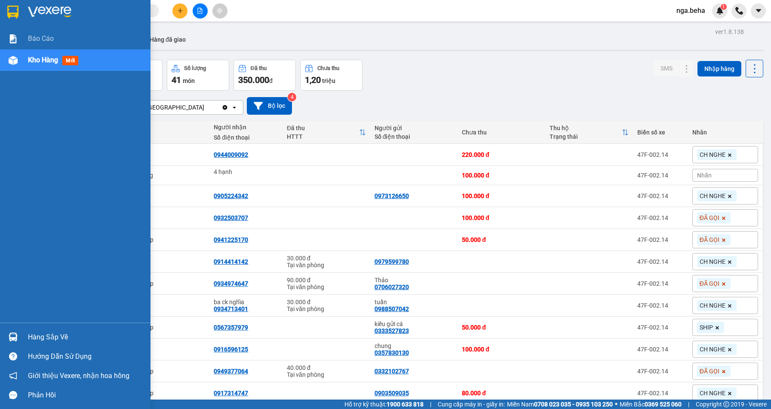
click at [19, 63] on div at bounding box center [13, 60] width 15 height 15
